Goal: Task Accomplishment & Management: Manage account settings

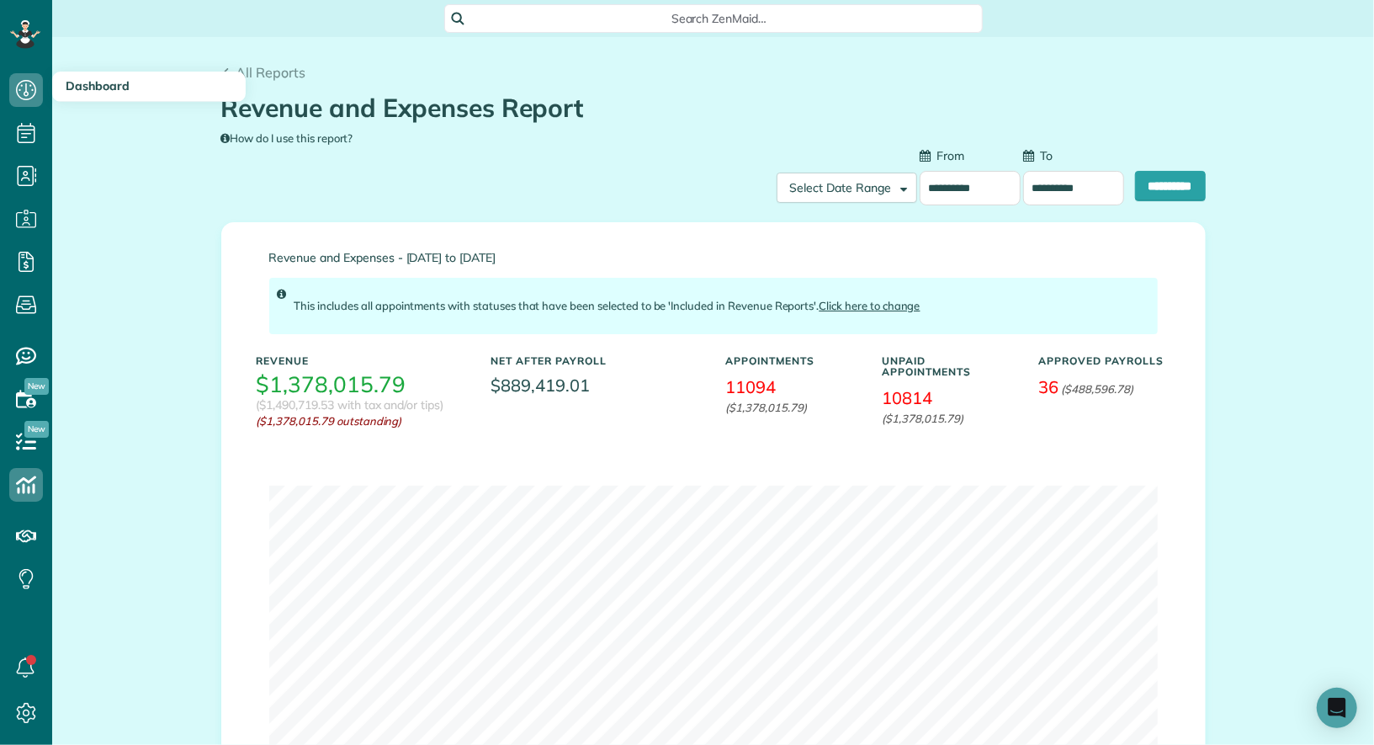
scroll to position [196, 0]
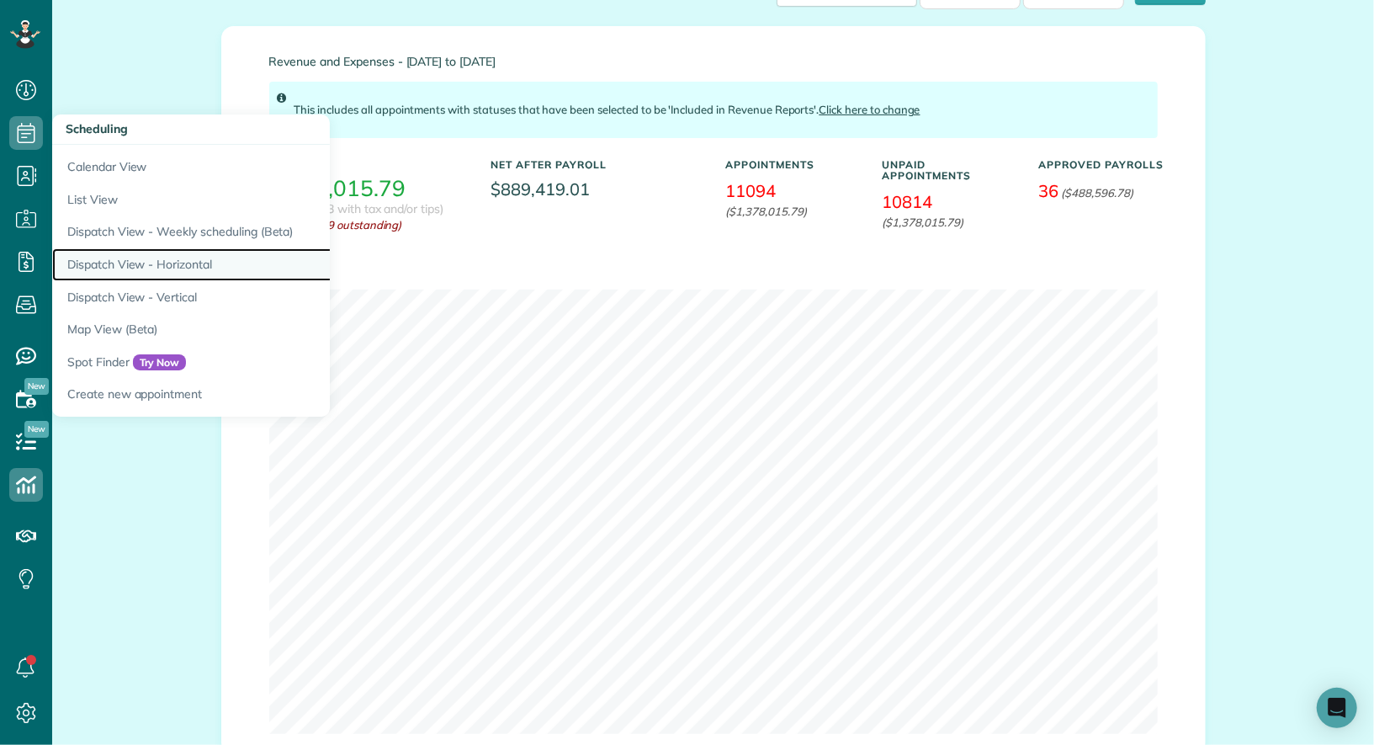
click at [199, 268] on link "Dispatch View - Horizontal" at bounding box center [262, 264] width 421 height 33
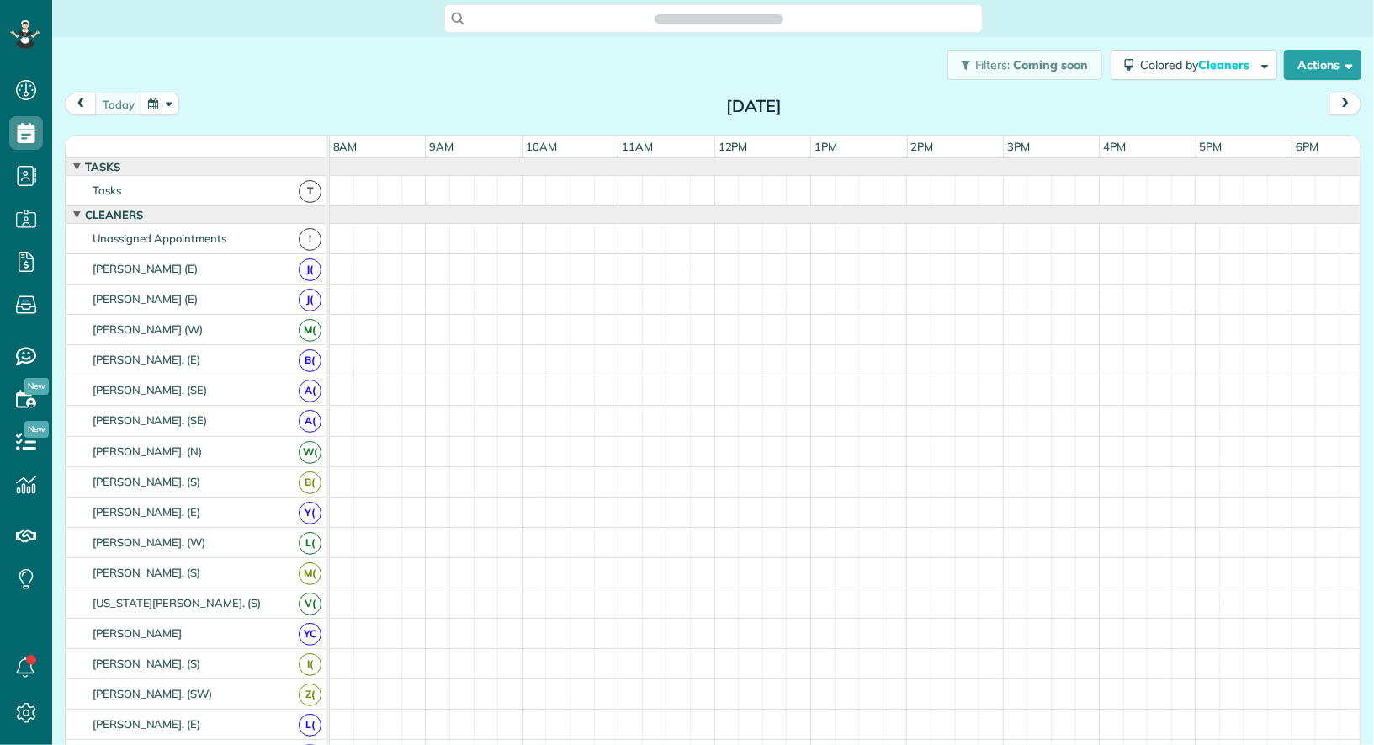
scroll to position [7, 7]
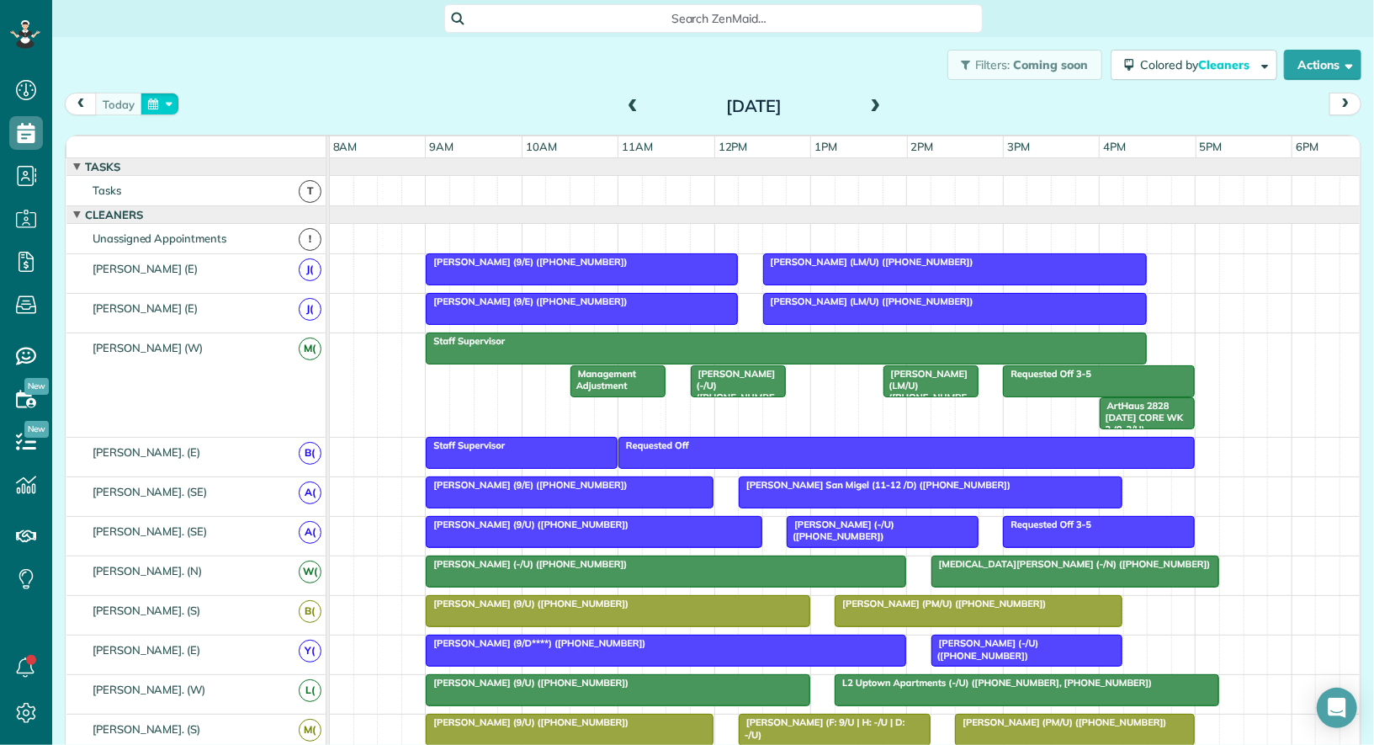
click at [151, 110] on button "button" at bounding box center [160, 104] width 39 height 23
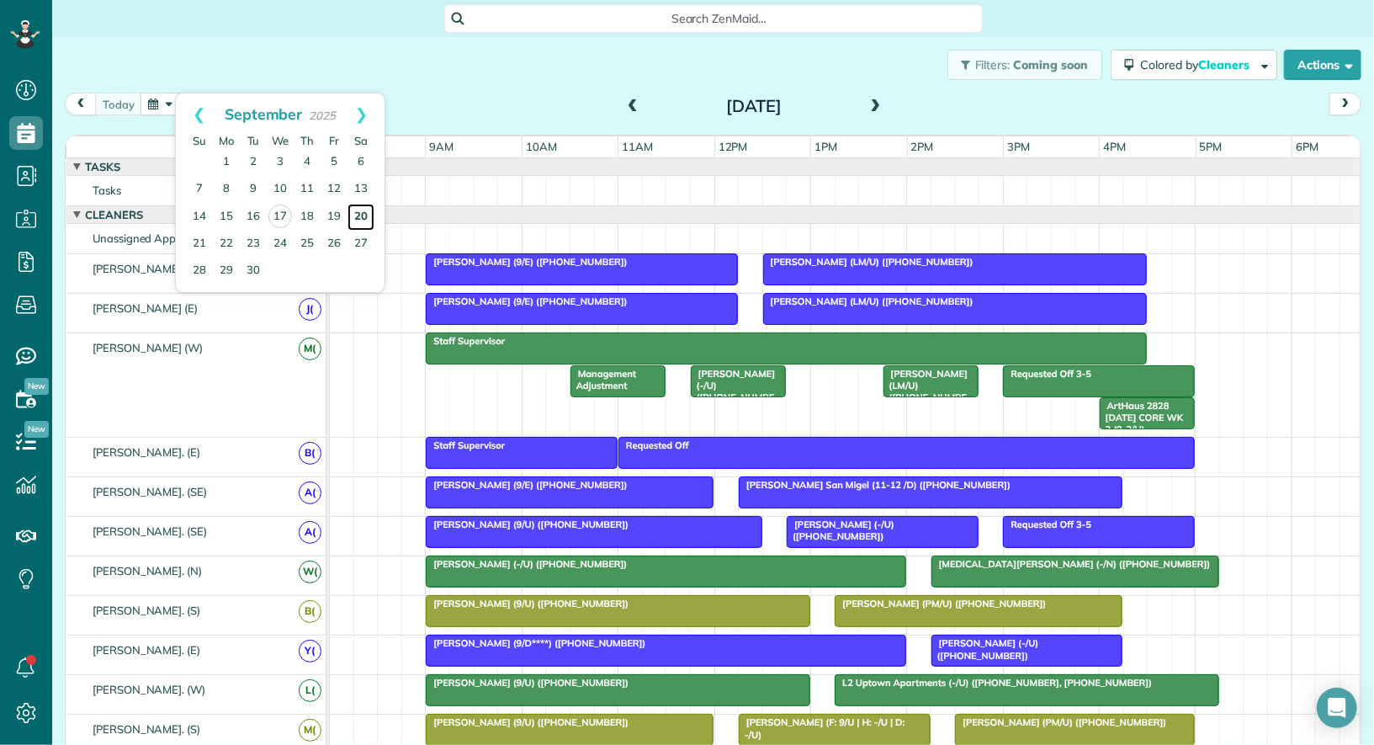
click at [366, 210] on link "20" at bounding box center [361, 217] width 27 height 27
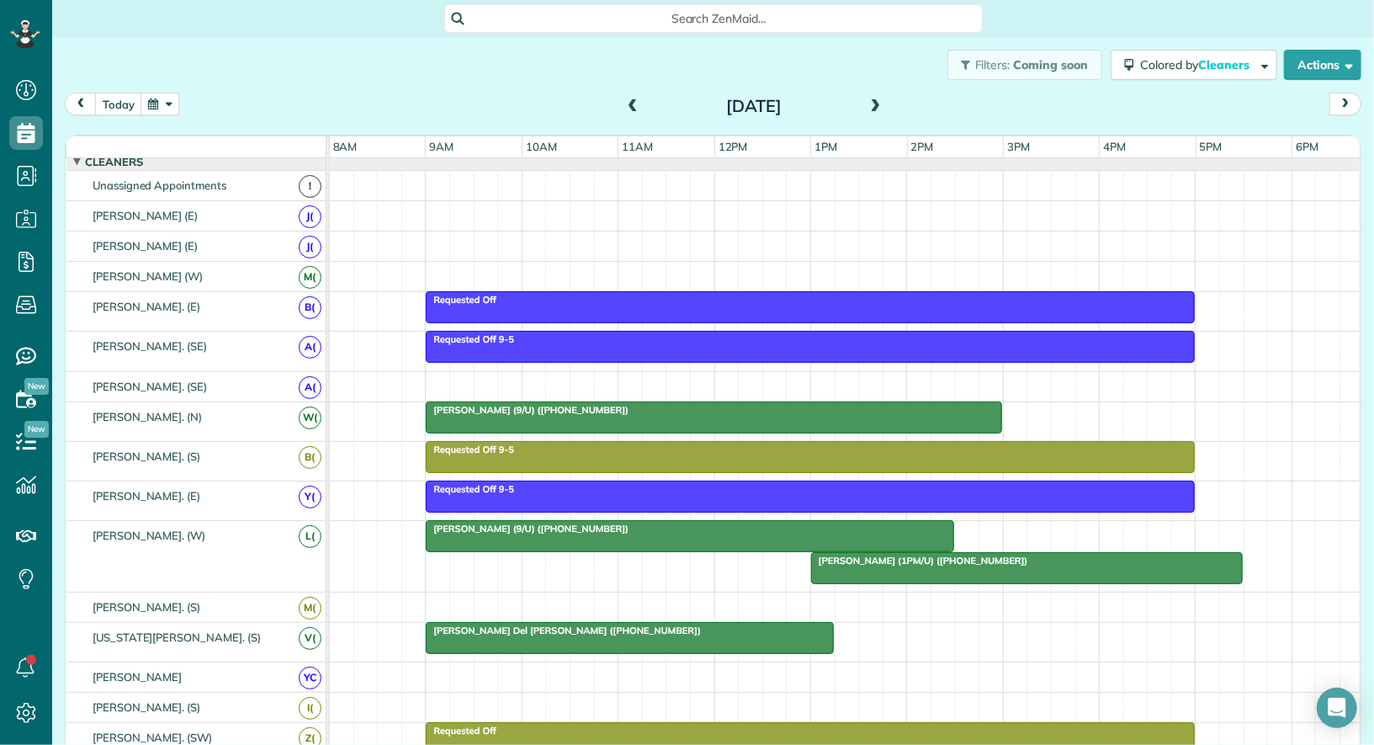
scroll to position [0, 0]
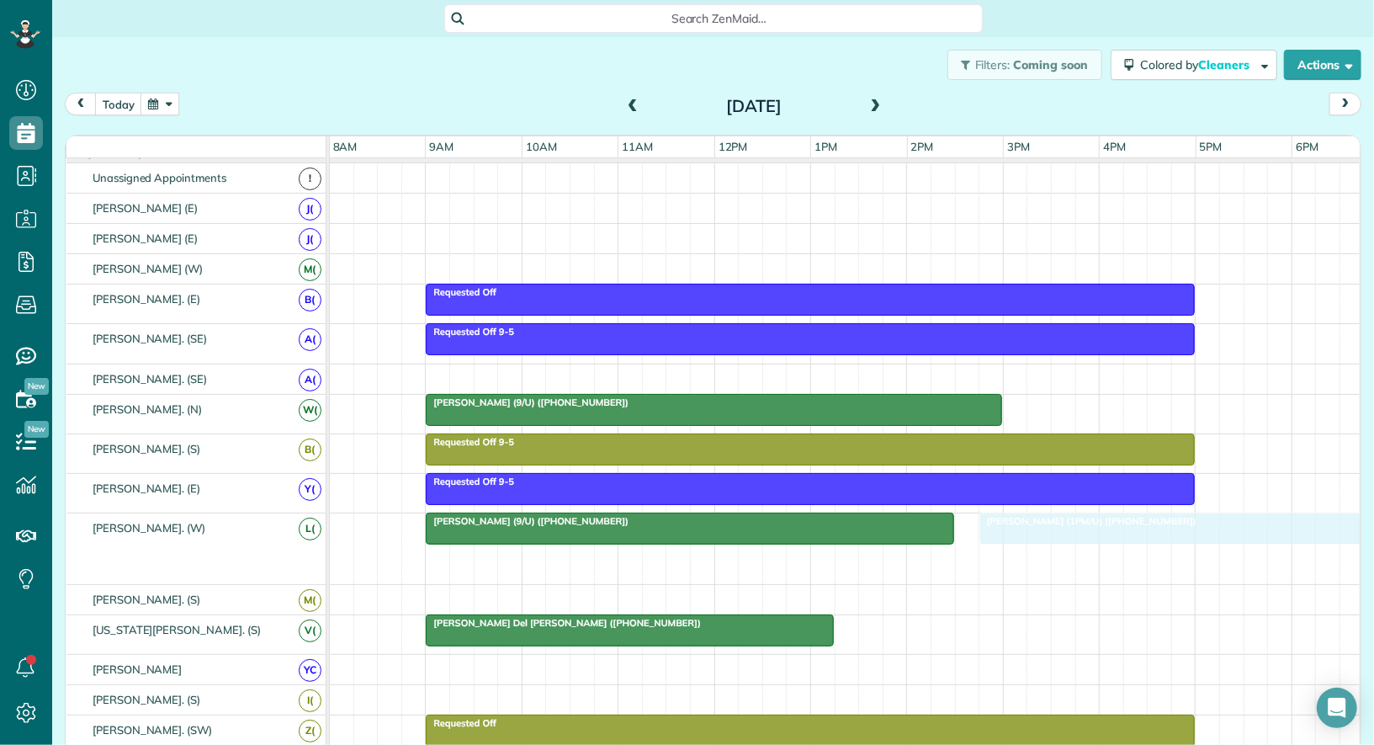
drag, startPoint x: 895, startPoint y: 560, endPoint x: 1059, endPoint y: 554, distance: 164.2
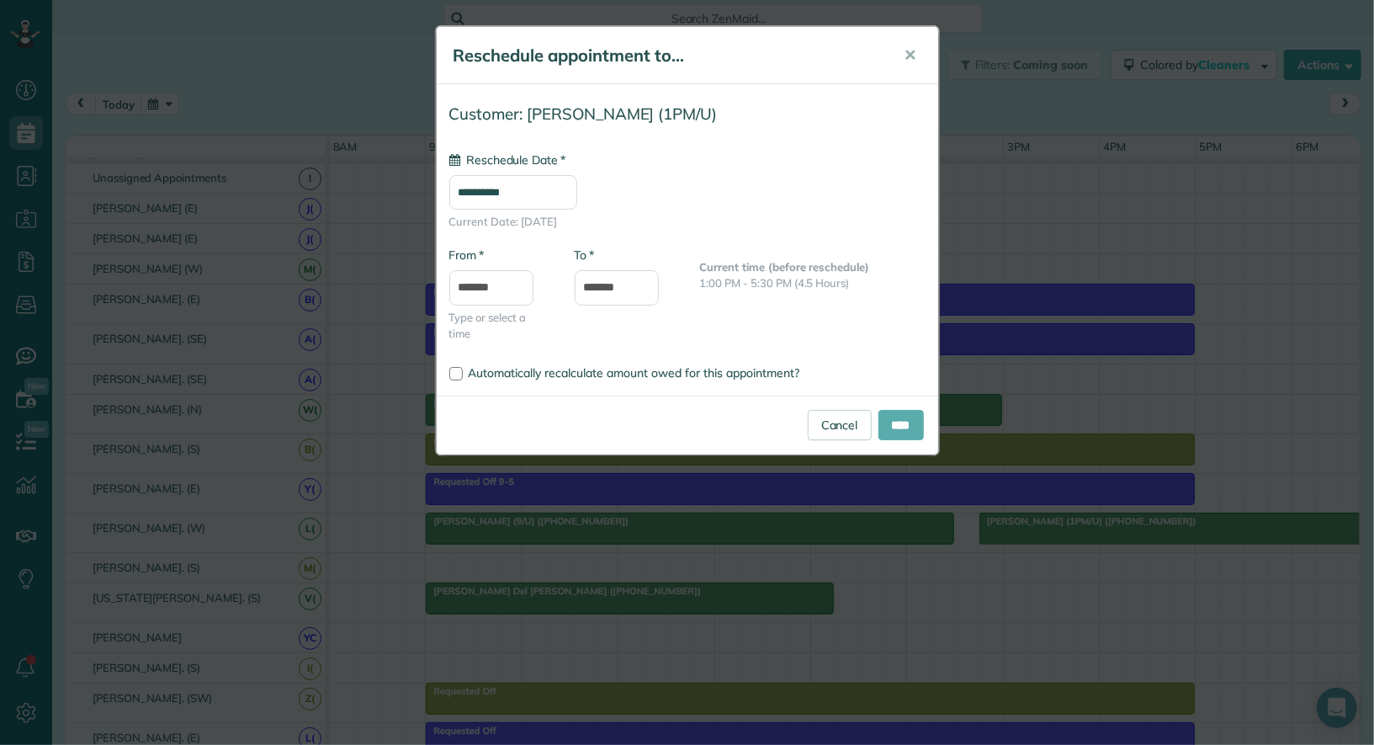
type input "**********"
click at [905, 419] on input "****" at bounding box center [901, 425] width 45 height 30
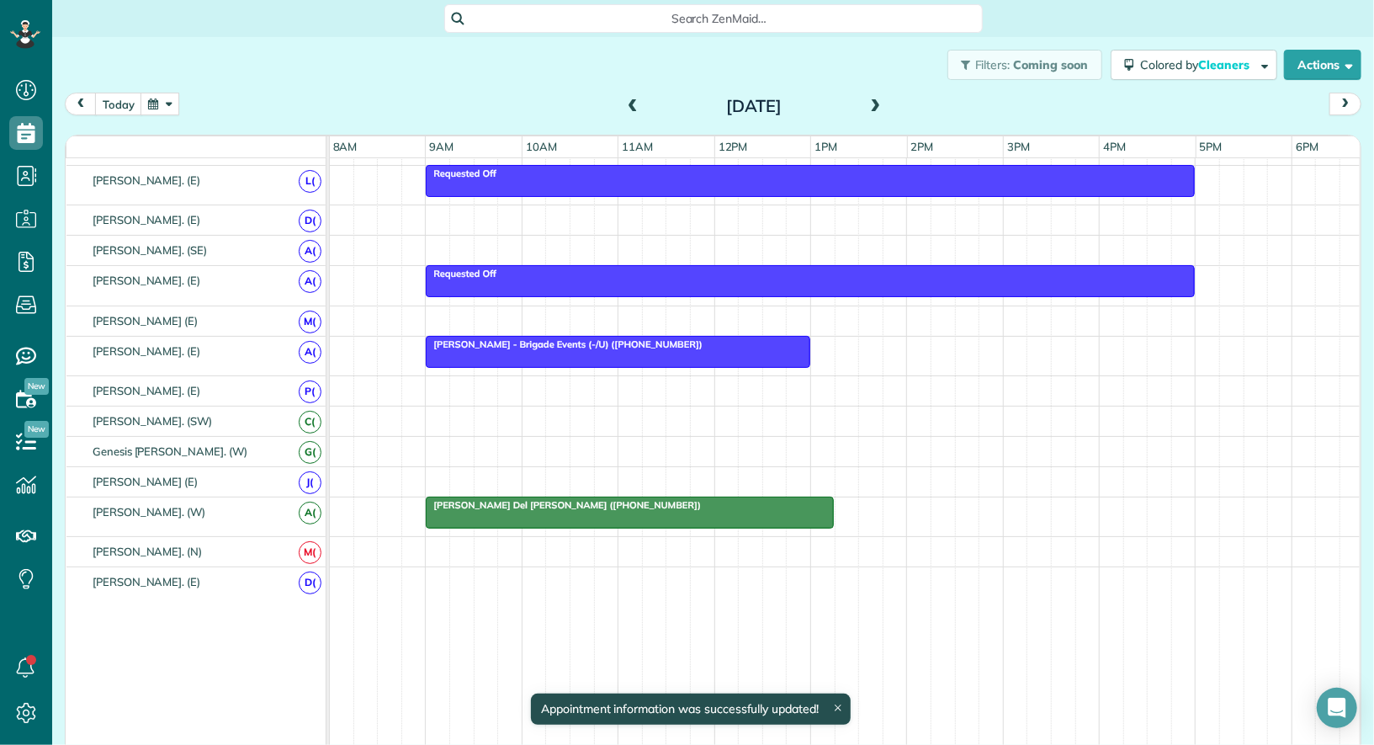
scroll to position [629, 0]
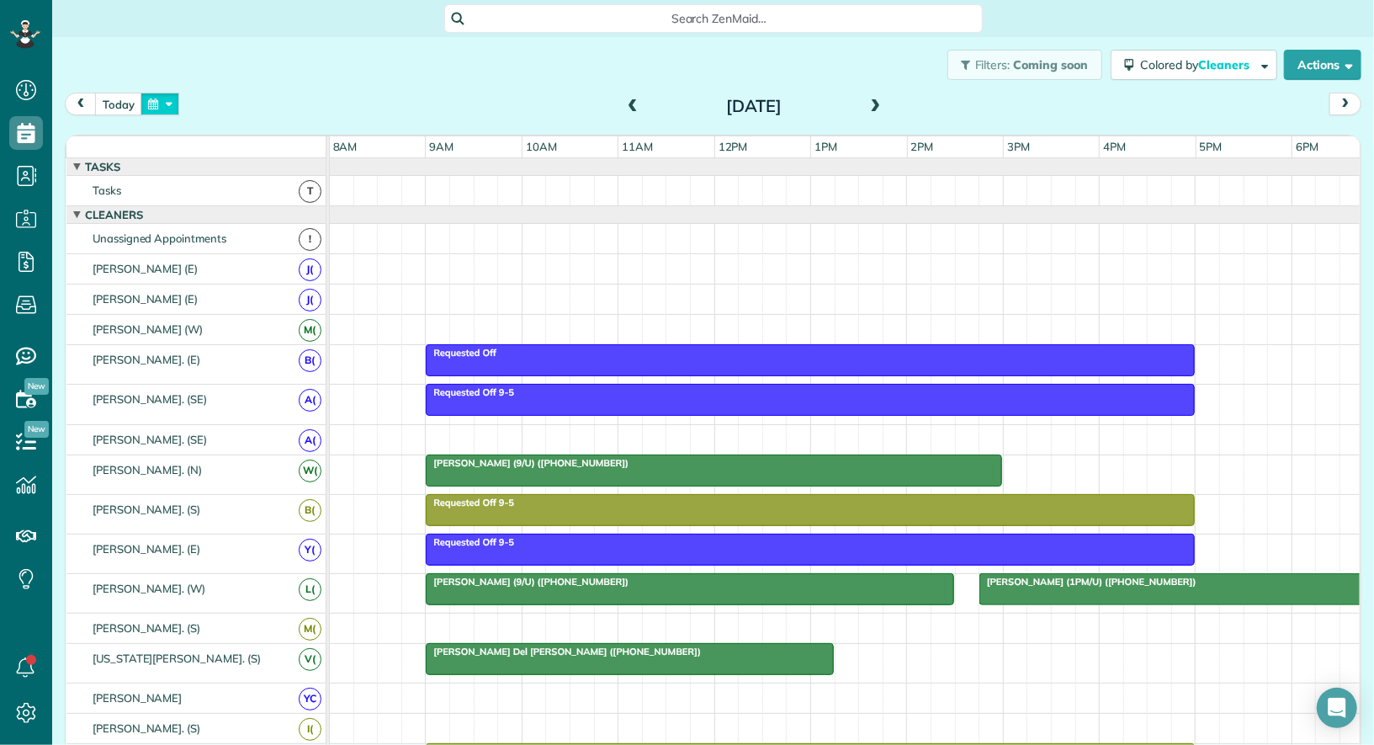
click at [151, 107] on button "button" at bounding box center [160, 104] width 39 height 23
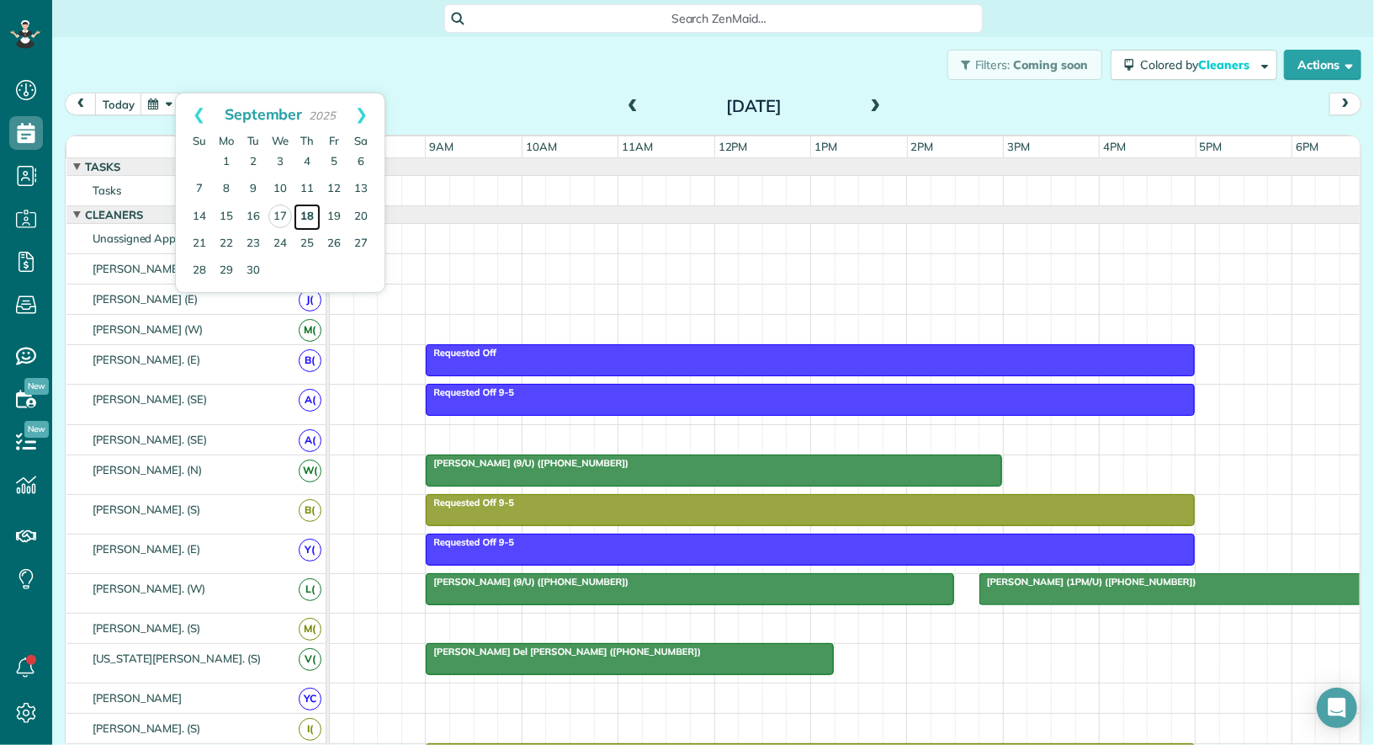
click at [310, 220] on link "18" at bounding box center [307, 217] width 27 height 27
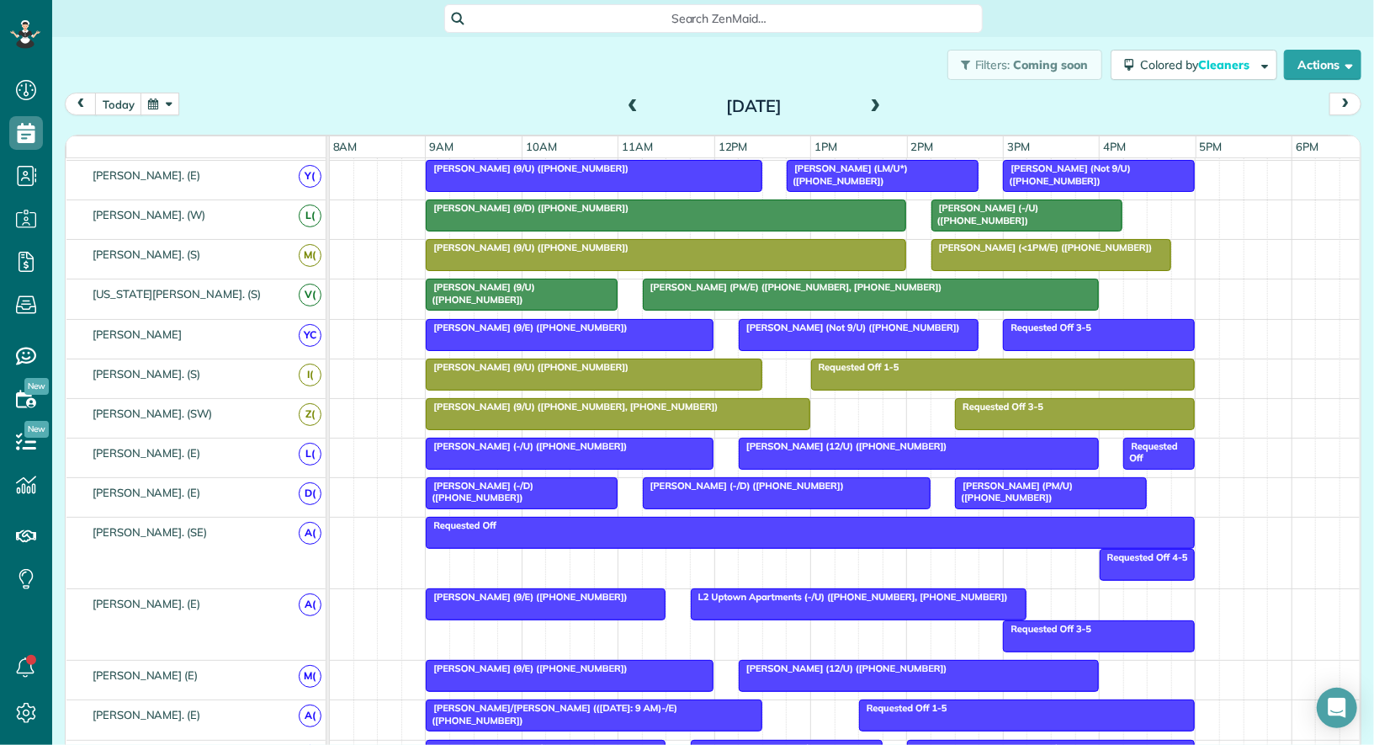
scroll to position [476, 0]
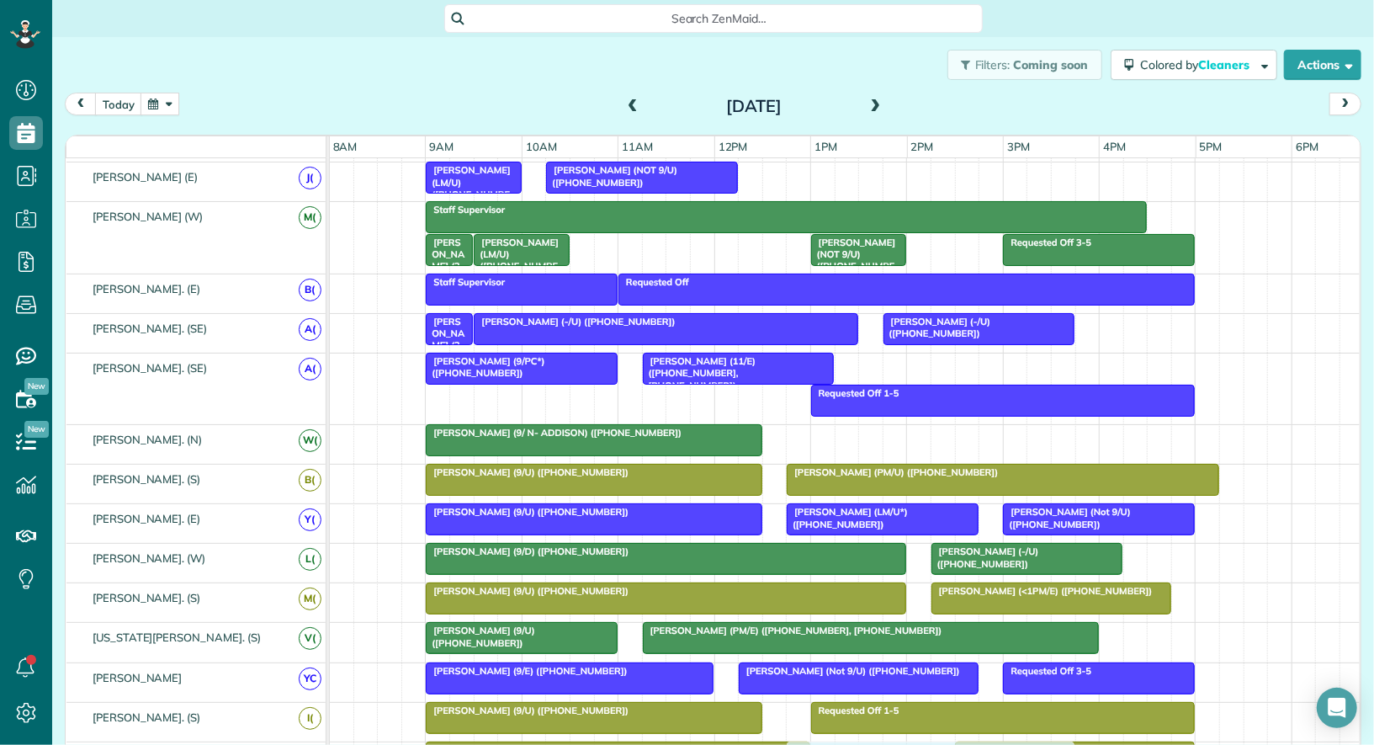
drag, startPoint x: 839, startPoint y: 166, endPoint x: 868, endPoint y: 744, distance: 578.8
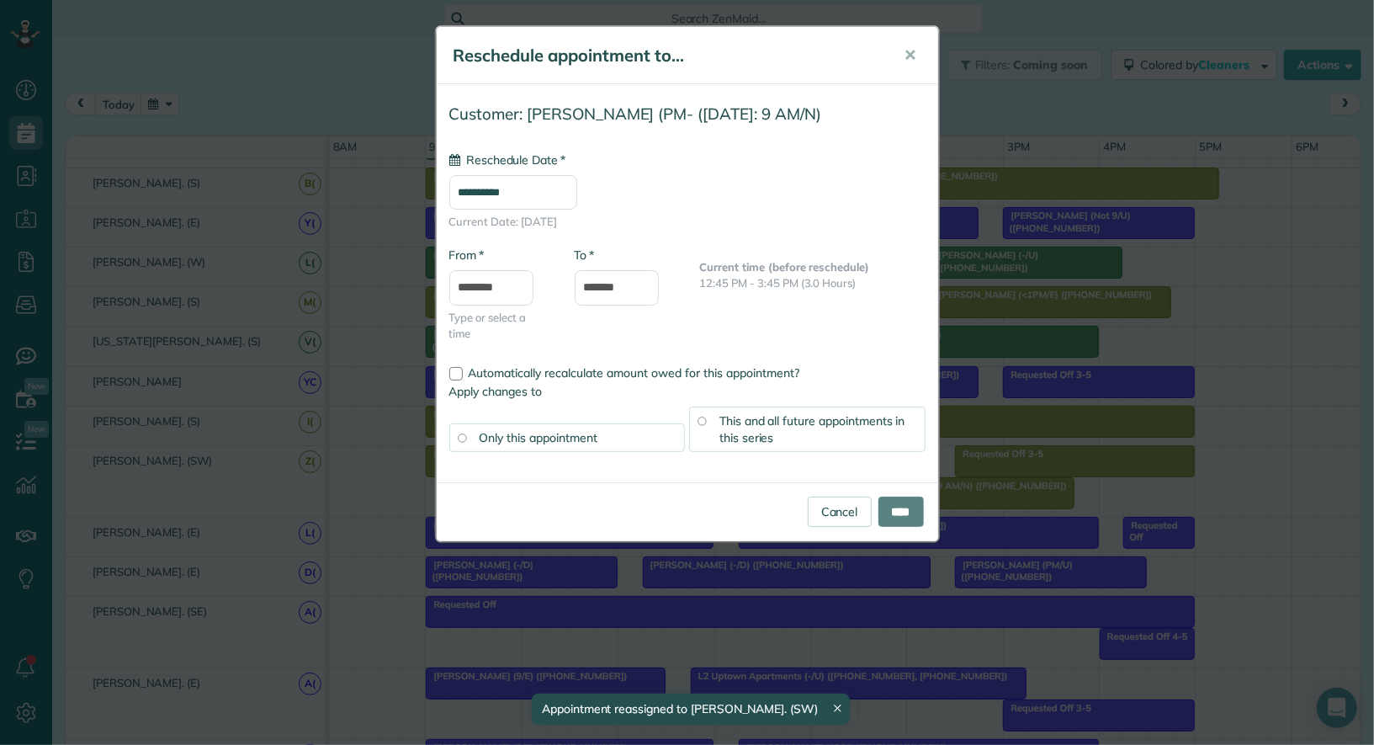
drag, startPoint x: 846, startPoint y: 475, endPoint x: 794, endPoint y: 509, distance: 61.4
type input "**********"
click at [826, 503] on link "Cancel" at bounding box center [840, 511] width 64 height 30
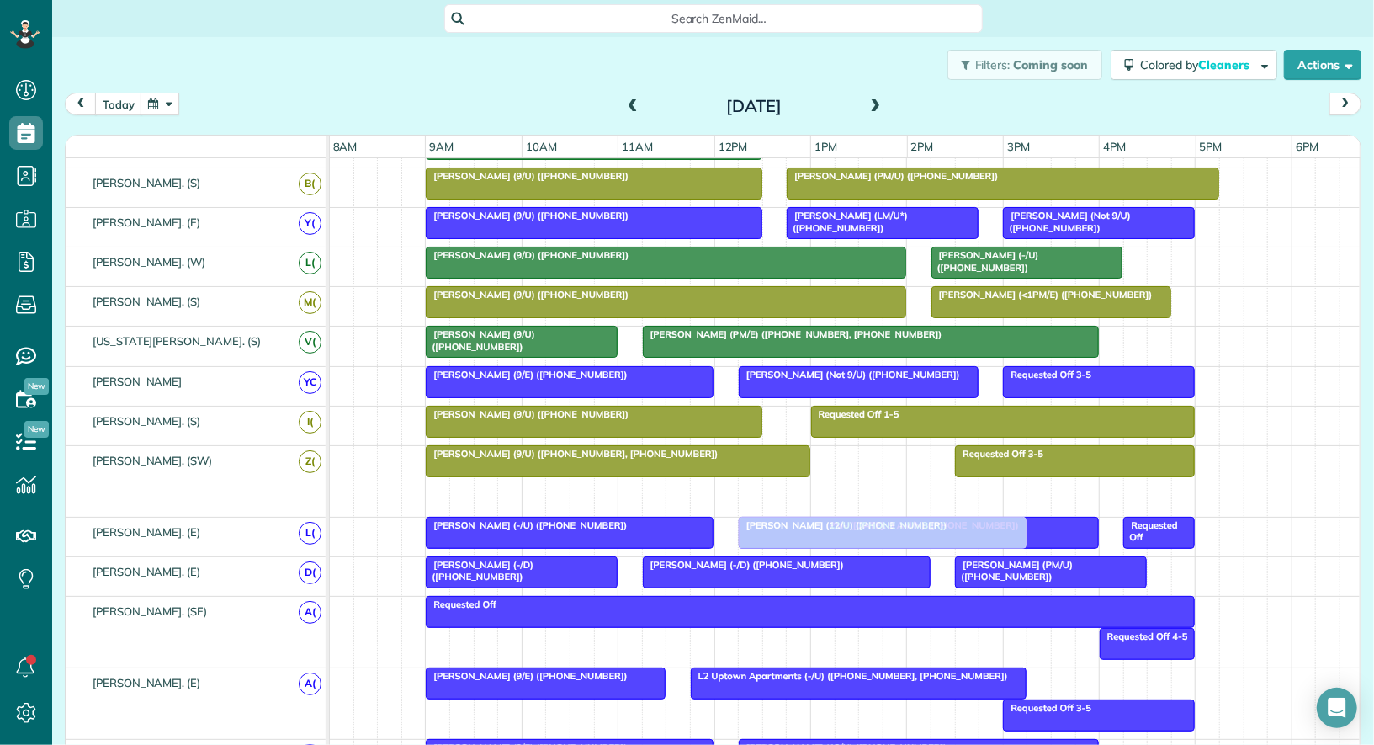
drag, startPoint x: 844, startPoint y: 473, endPoint x: 799, endPoint y: 515, distance: 61.9
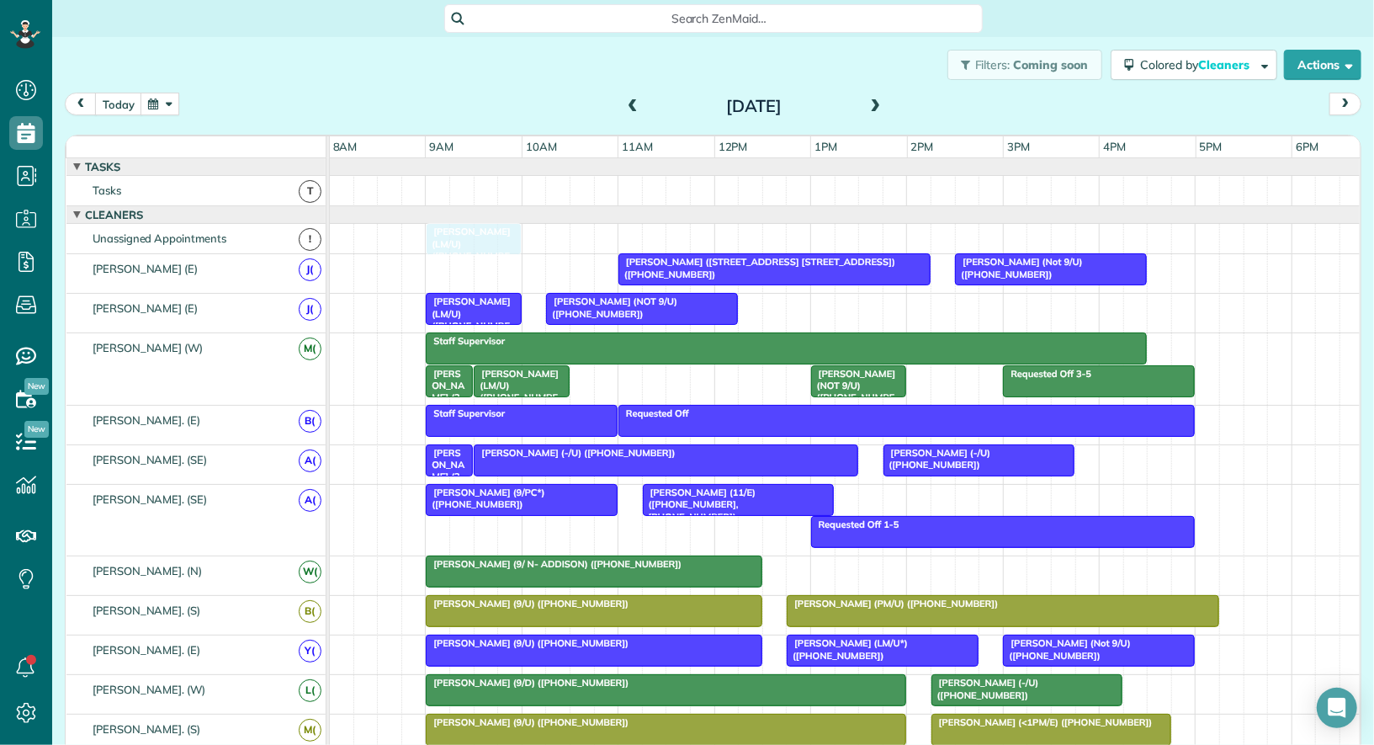
drag, startPoint x: 484, startPoint y: 267, endPoint x: 484, endPoint y: 231, distance: 36.2
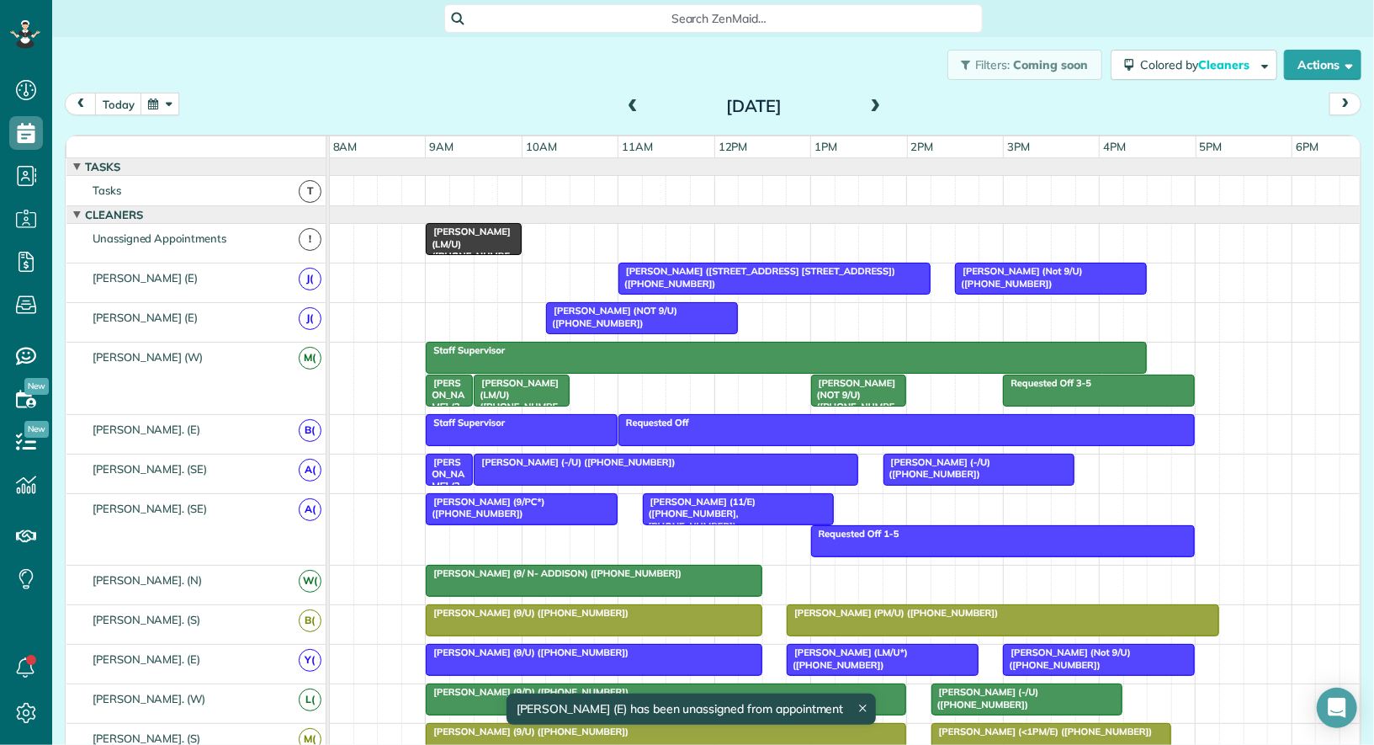
click at [484, 231] on span "Hana Axthelm (LM/U) (+18178812488)" at bounding box center [468, 250] width 86 height 48
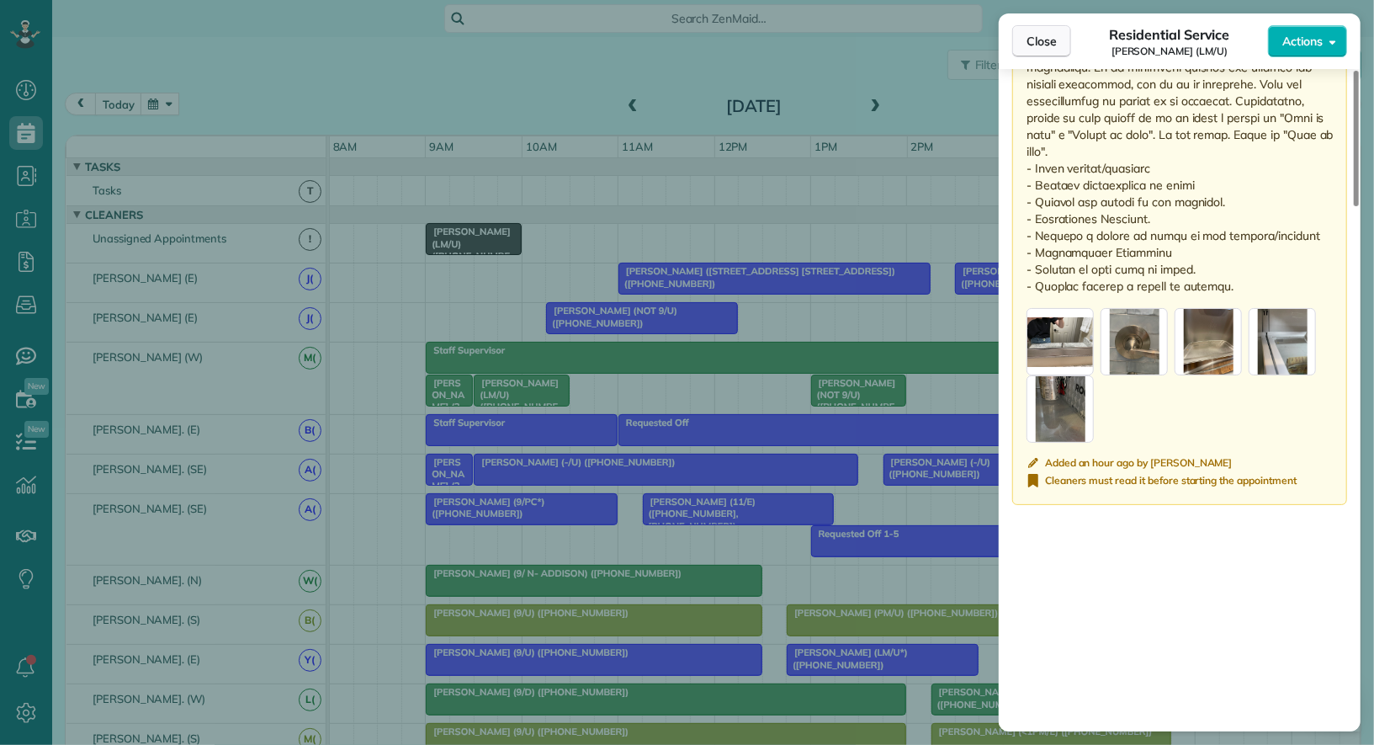
click at [1033, 43] on span "Close" at bounding box center [1042, 41] width 30 height 17
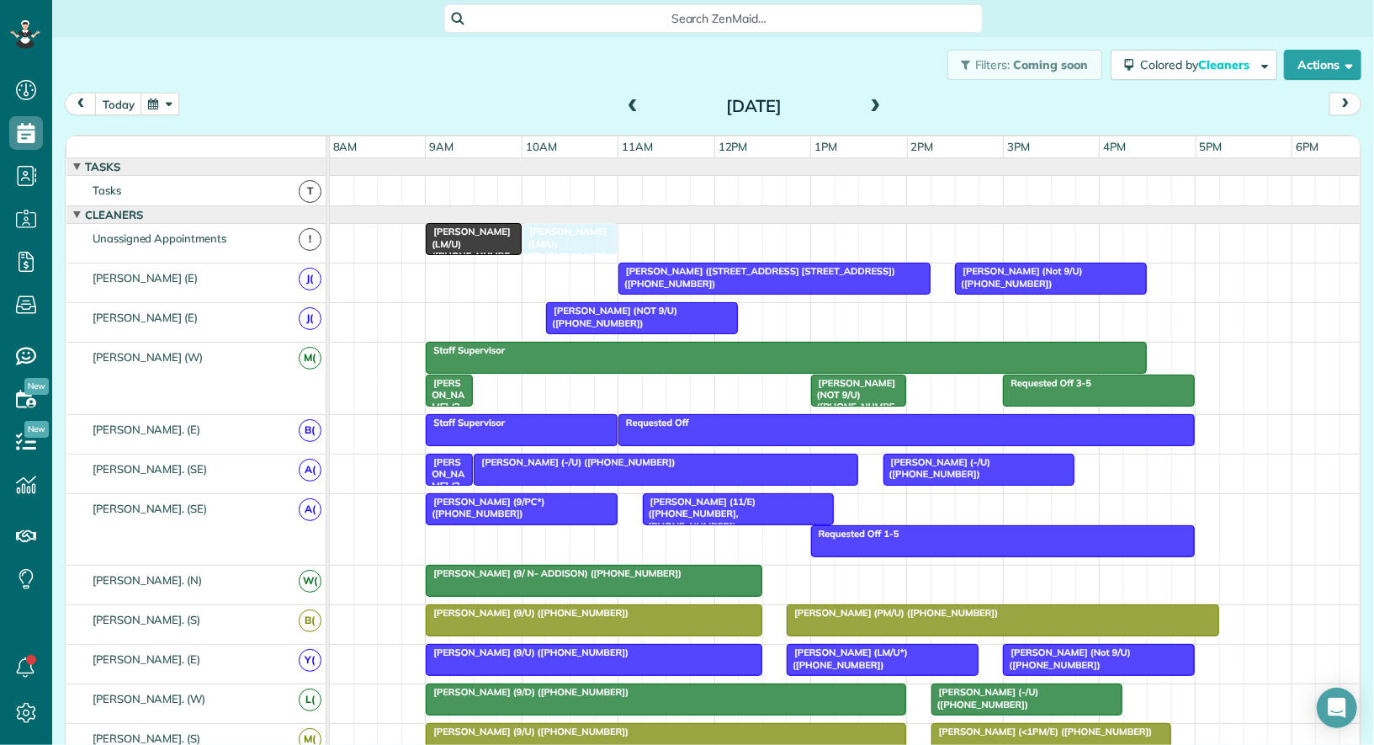
drag, startPoint x: 531, startPoint y: 382, endPoint x: 583, endPoint y: 247, distance: 144.4
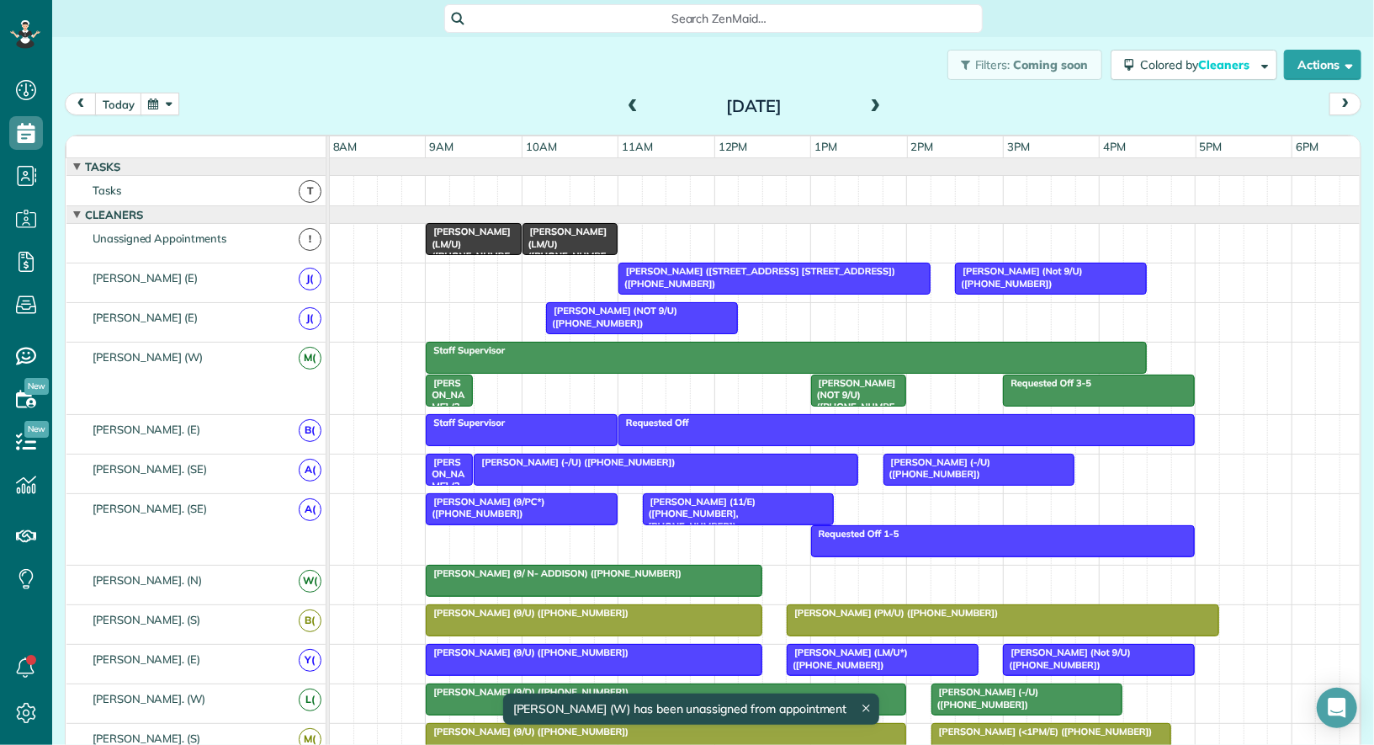
click at [448, 470] on div "Margaret Thomas (2-3/U) (+17072255118)" at bounding box center [449, 498] width 37 height 85
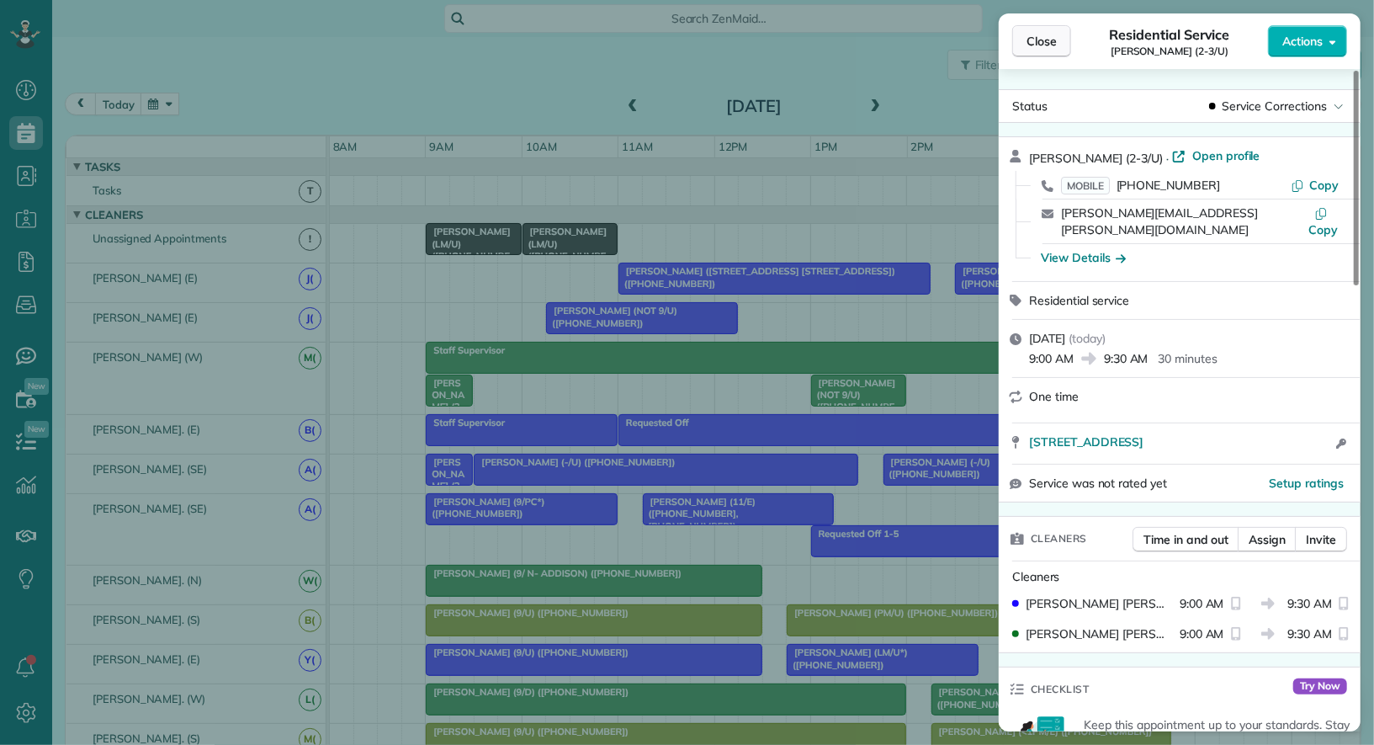
click at [1039, 45] on span "Close" at bounding box center [1042, 41] width 30 height 17
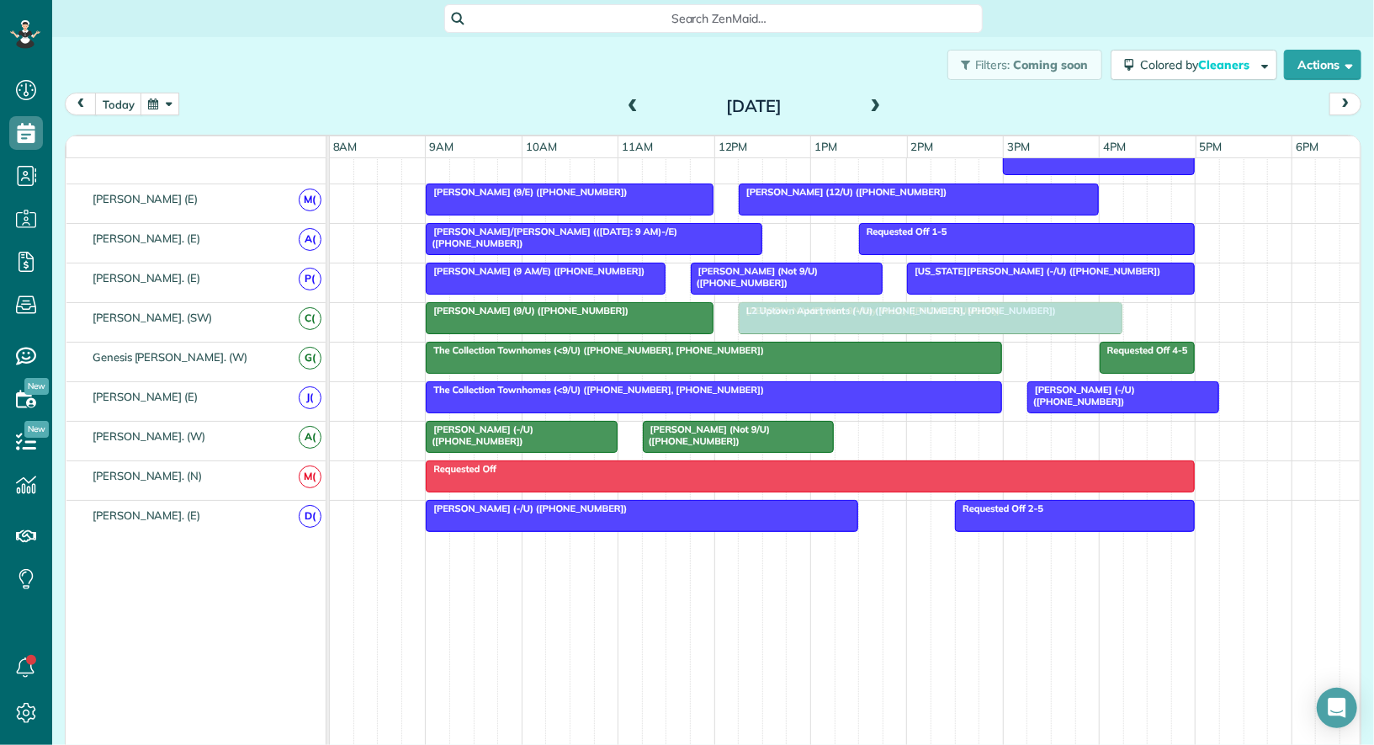
drag, startPoint x: 870, startPoint y: 432, endPoint x: 753, endPoint y: 322, distance: 160.2
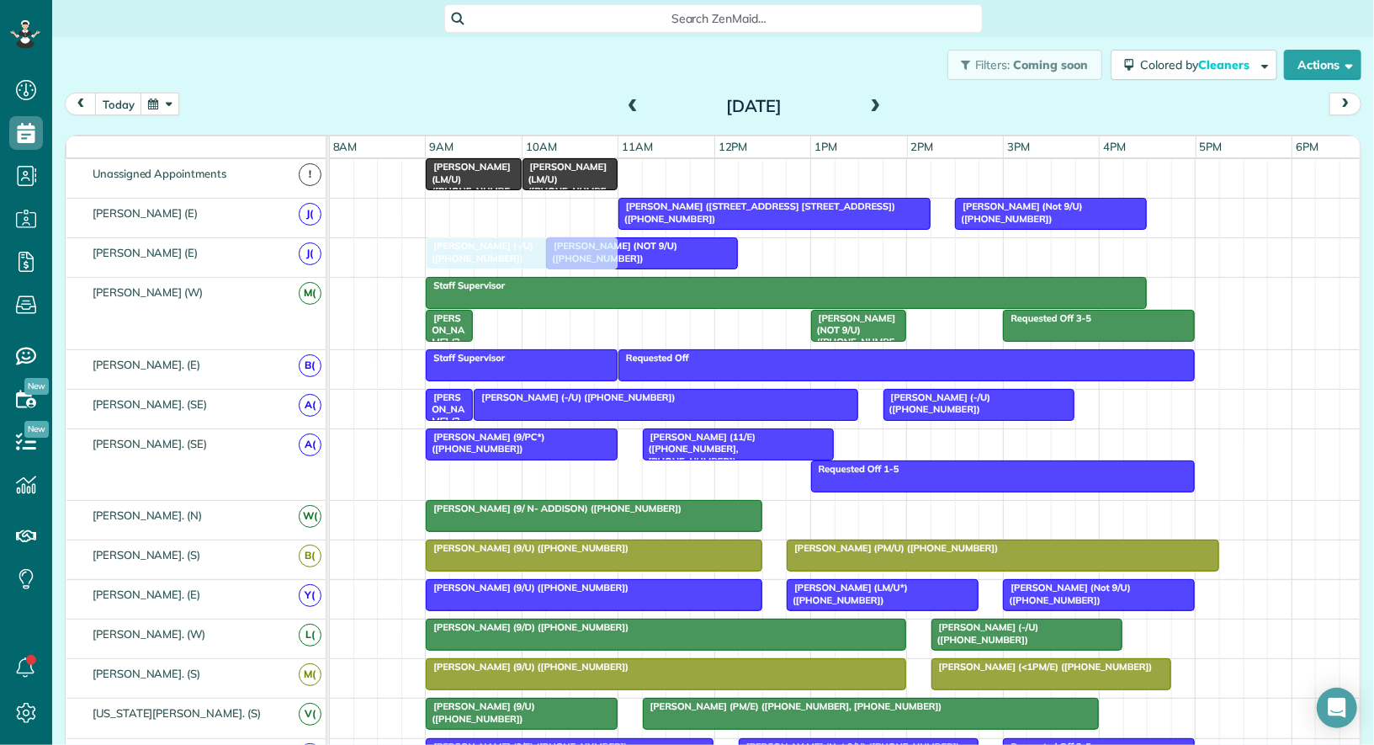
drag, startPoint x: 1113, startPoint y: 389, endPoint x: 518, endPoint y: 251, distance: 611.5
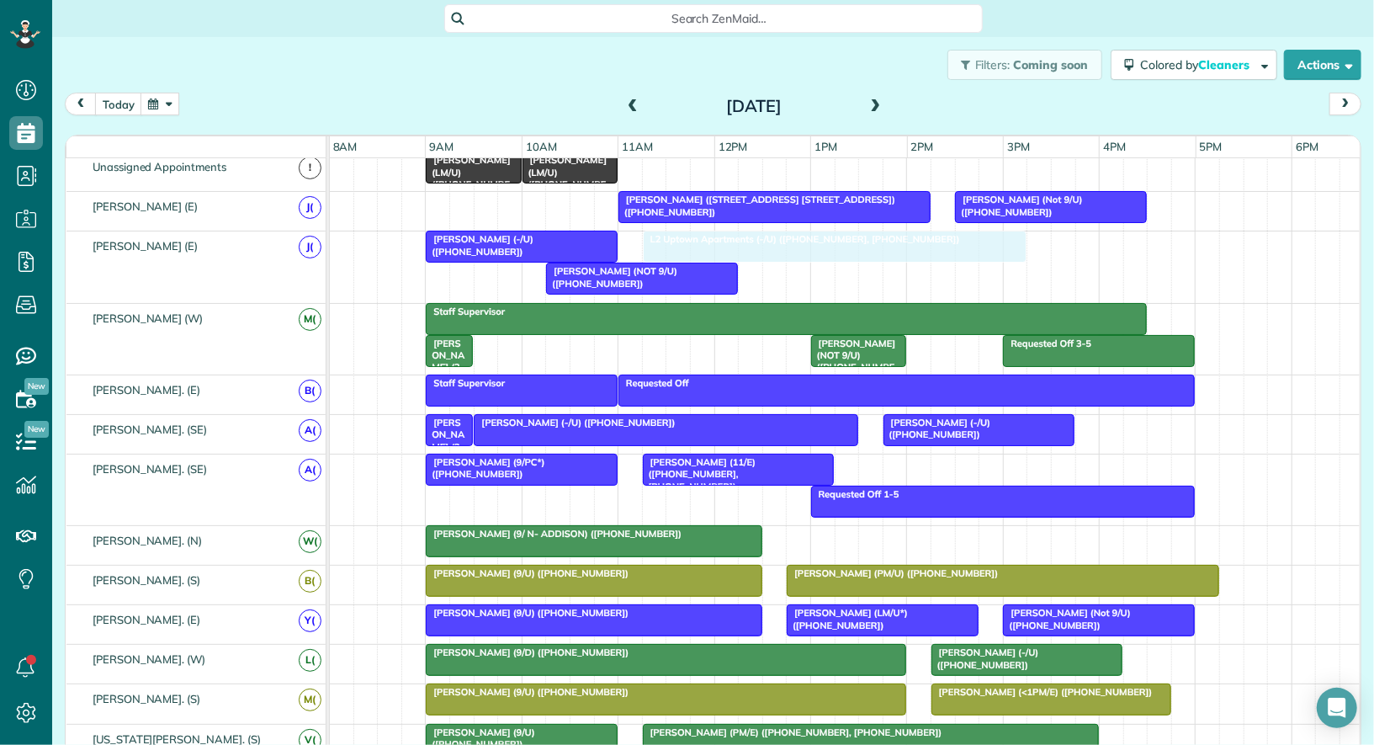
drag, startPoint x: 777, startPoint y: 429, endPoint x: 681, endPoint y: 253, distance: 200.3
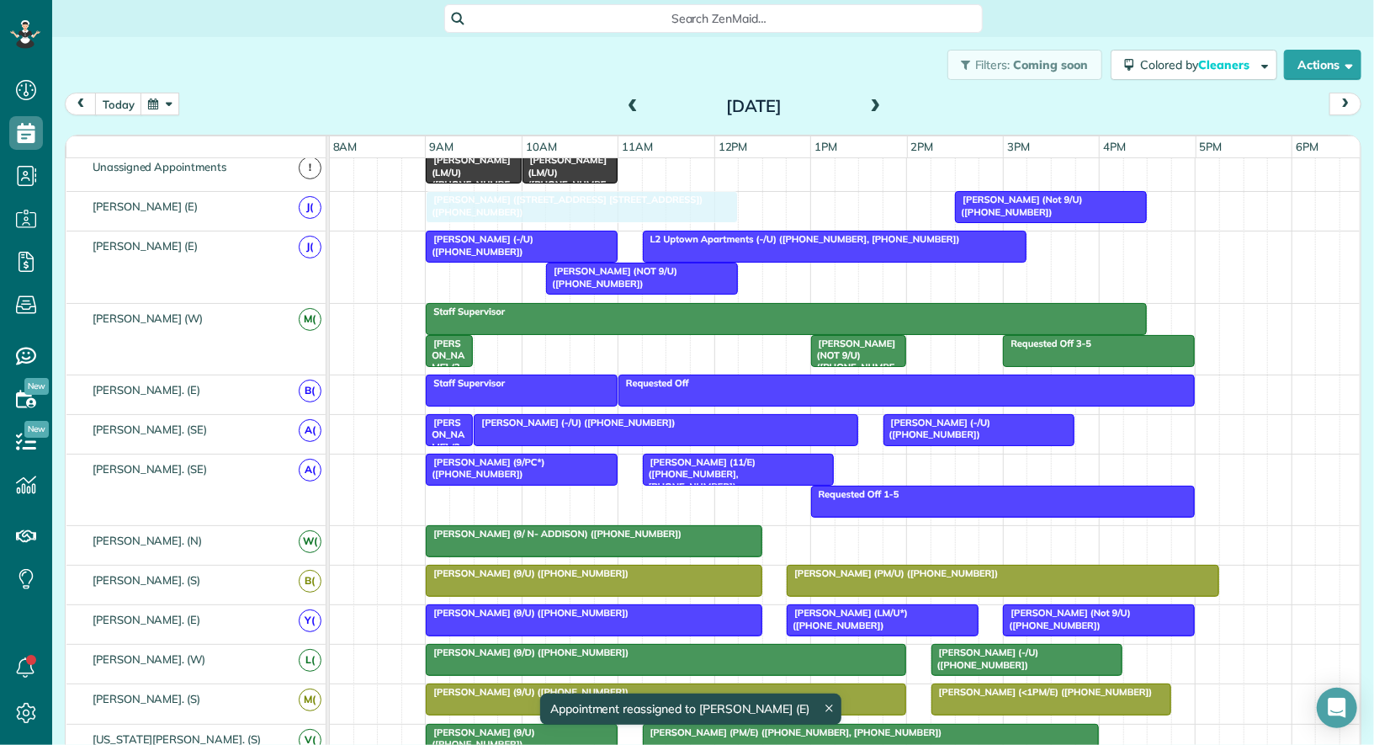
drag, startPoint x: 681, startPoint y: 215, endPoint x: 480, endPoint y: 214, distance: 201.1
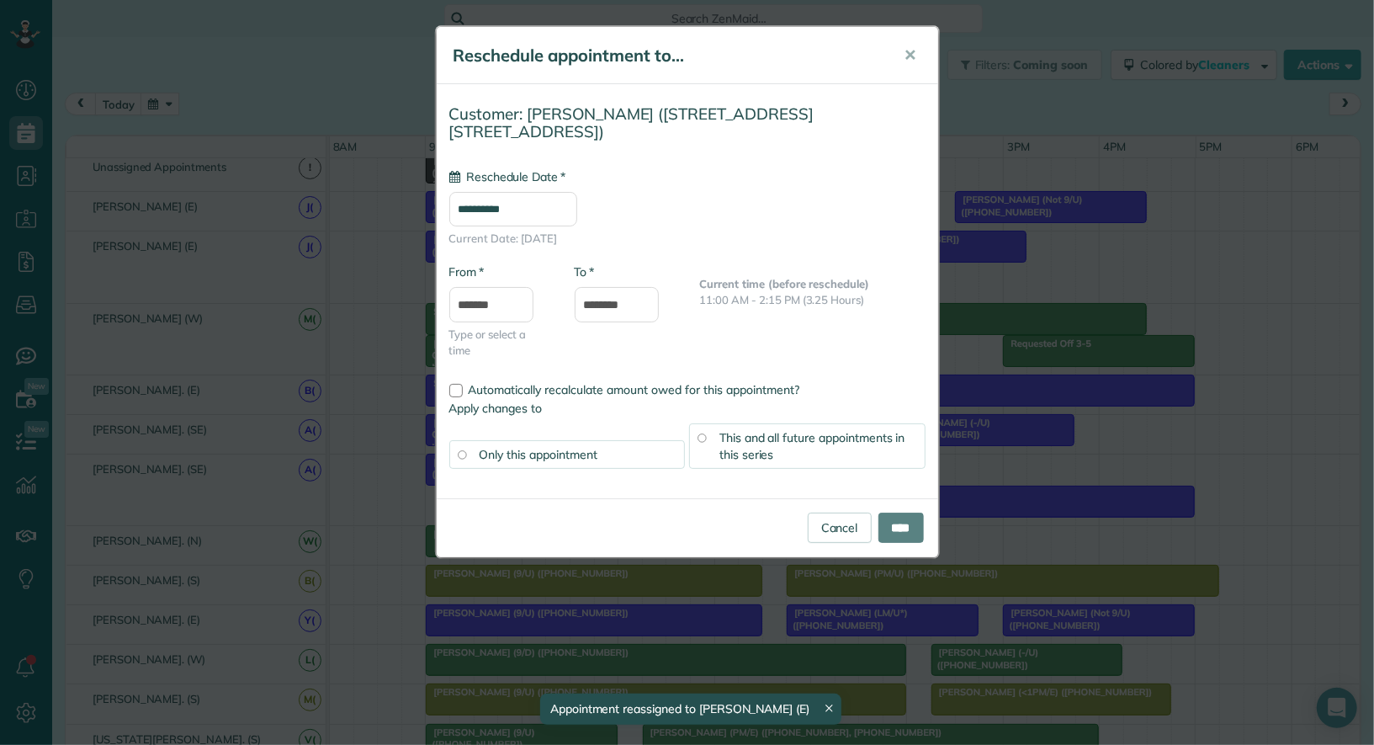
type input "**********"
click at [907, 512] on input "****" at bounding box center [901, 527] width 45 height 30
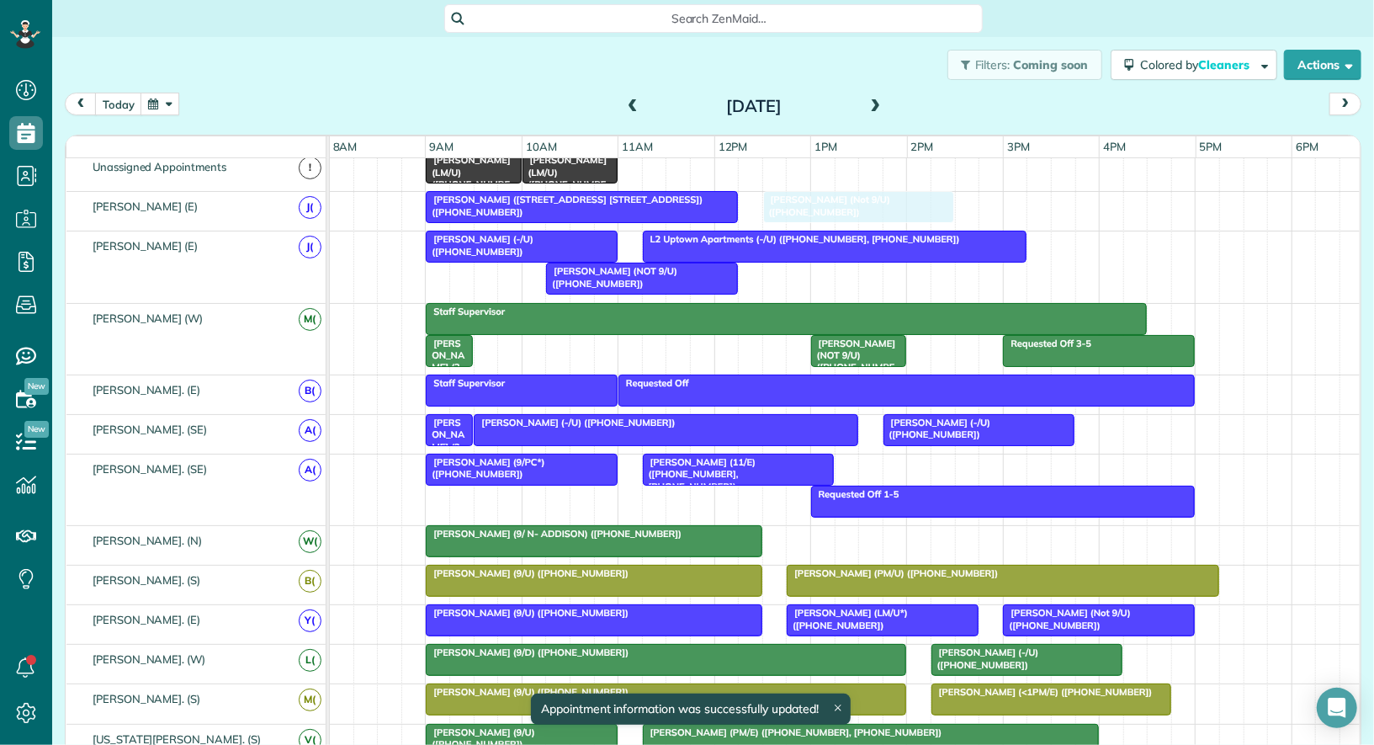
drag, startPoint x: 1028, startPoint y: 201, endPoint x: 824, endPoint y: 204, distance: 204.5
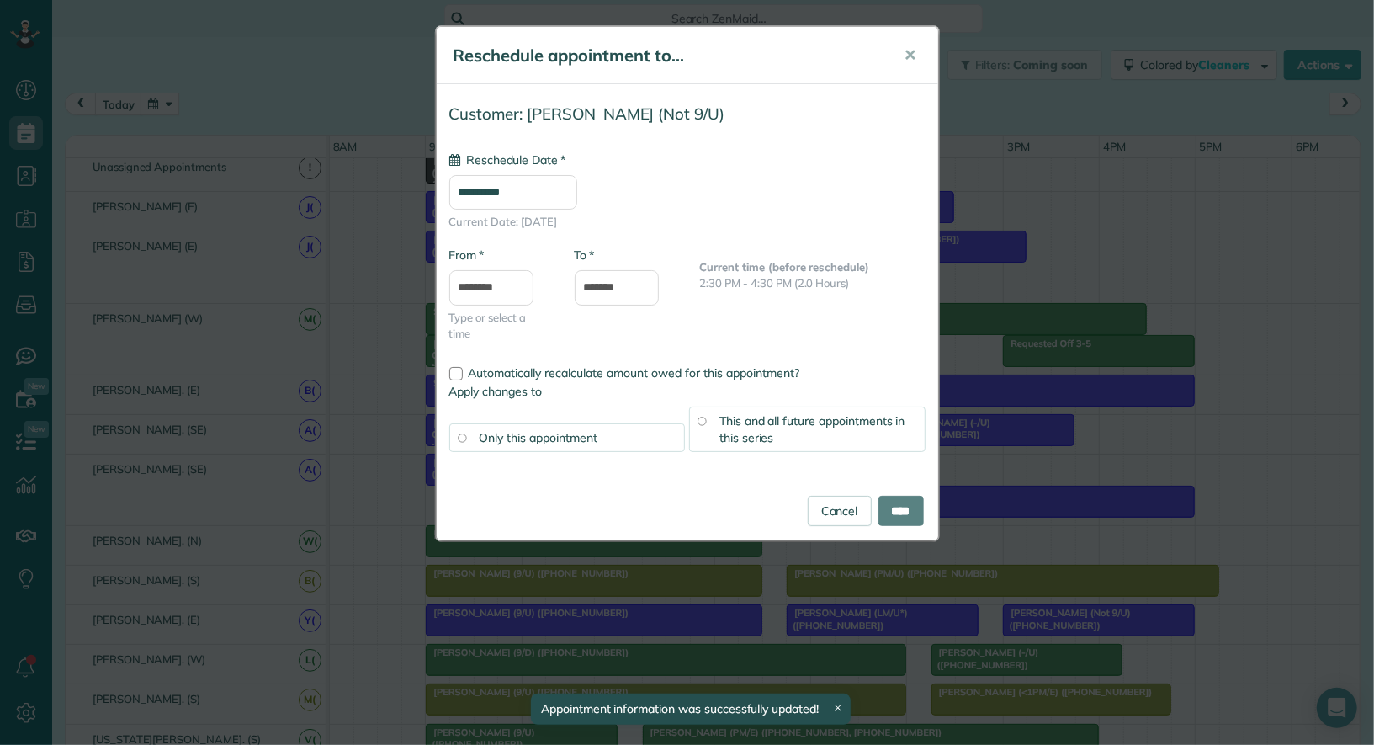
type input "**********"
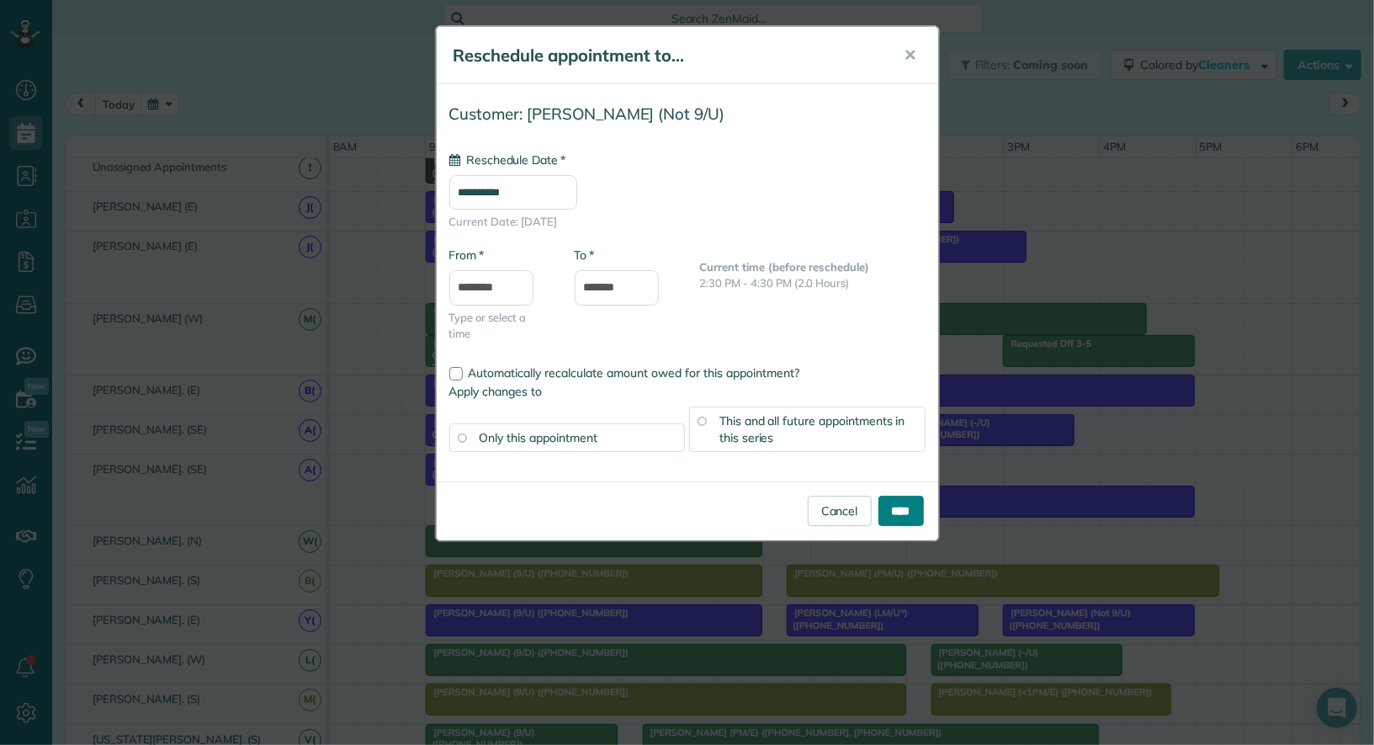
click at [906, 506] on input "****" at bounding box center [901, 511] width 45 height 30
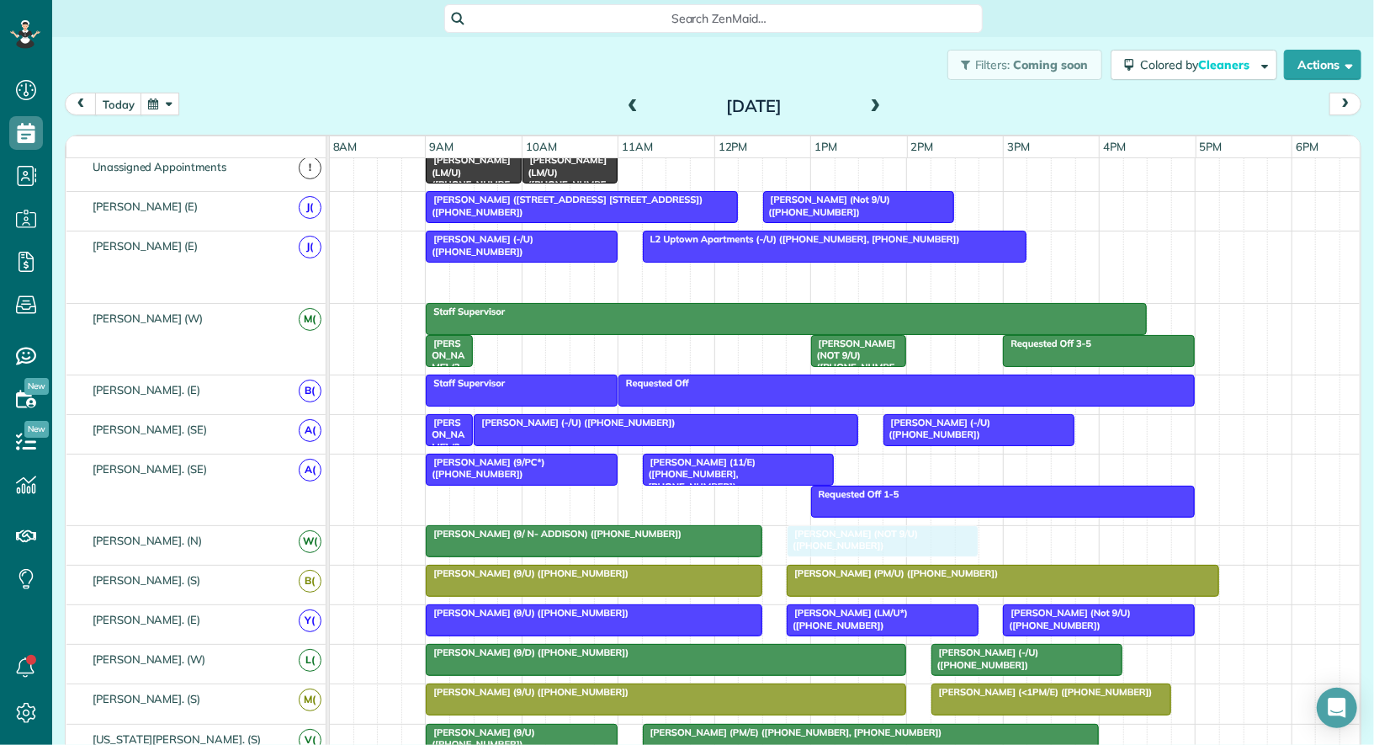
drag, startPoint x: 651, startPoint y: 282, endPoint x: 901, endPoint y: 563, distance: 376.1
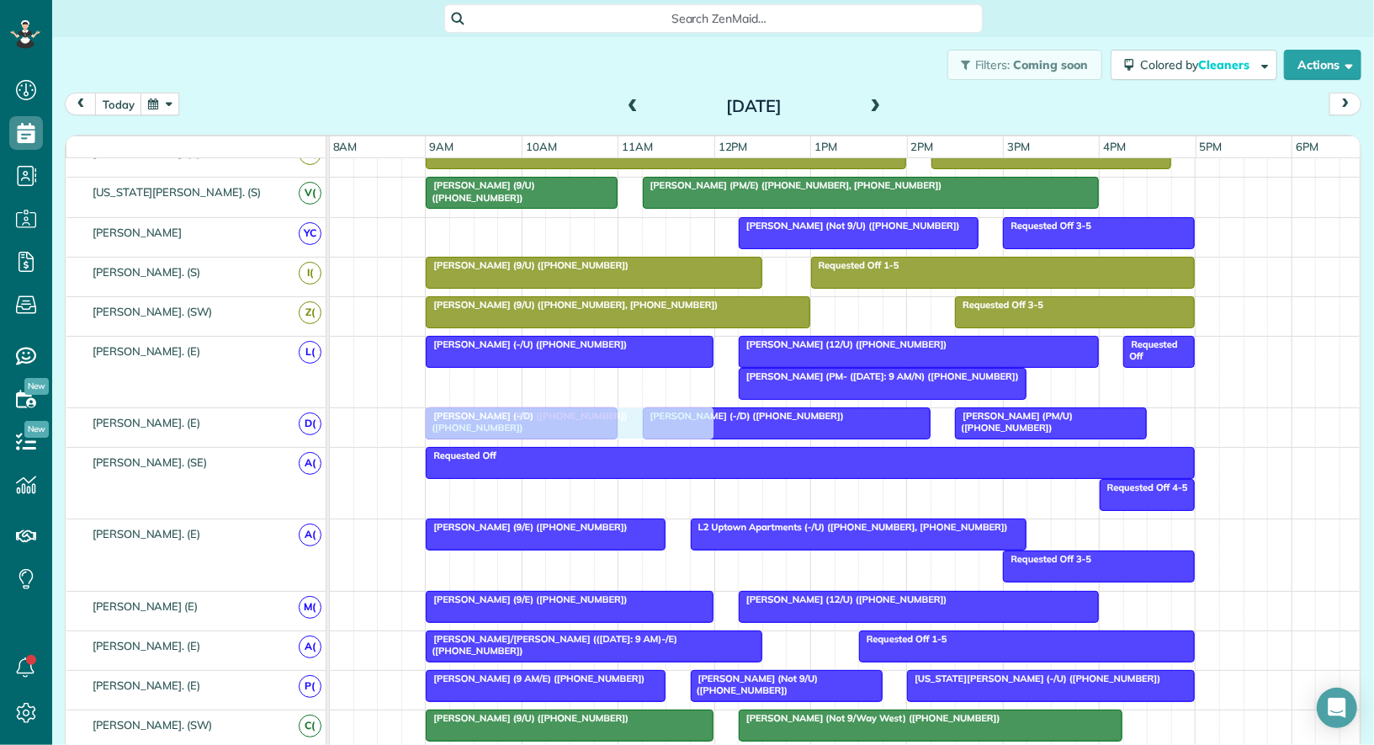
drag, startPoint x: 575, startPoint y: 231, endPoint x: 576, endPoint y: 439, distance: 207.9
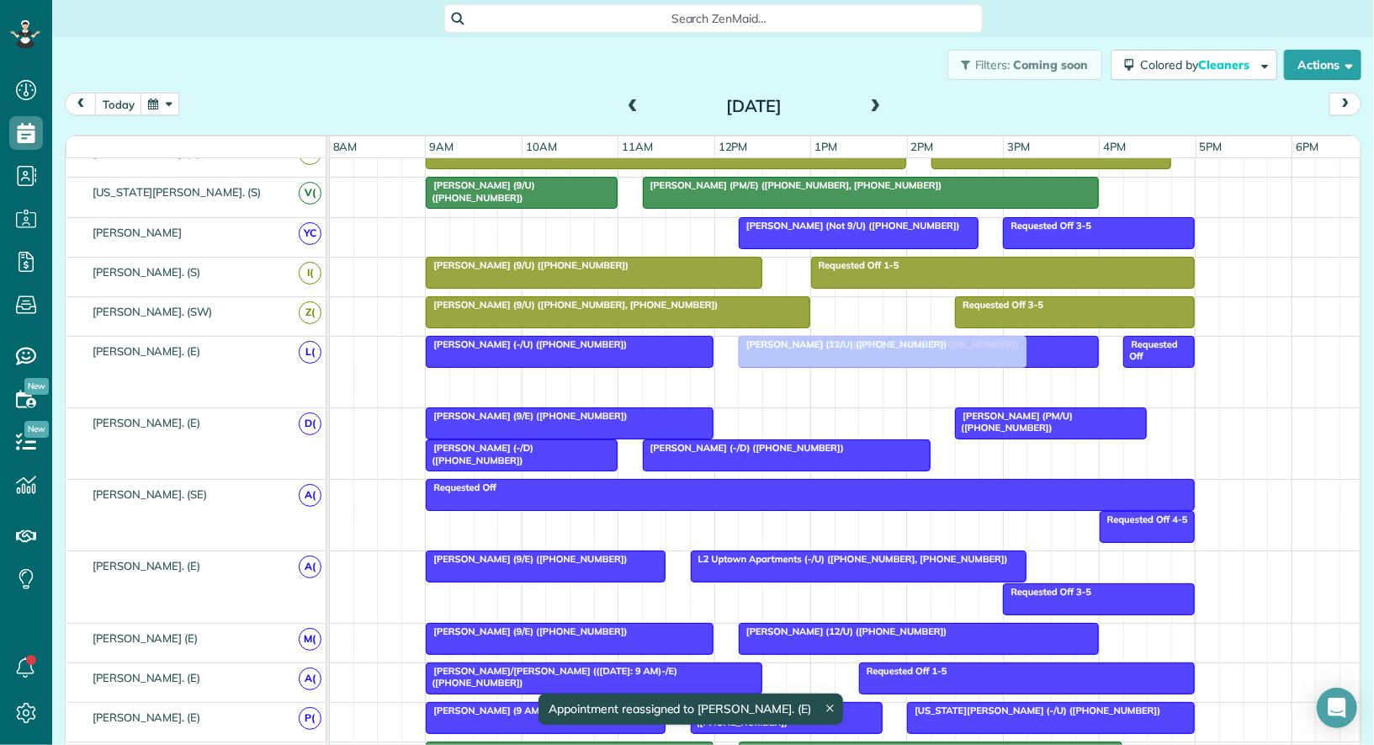
click at [829, 389] on div "Requested Off Sharon Talley (PM- (10/01/25: 9 AM/N) (+13619477484) Kyle Turner …" at bounding box center [846, 372] width 1033 height 71
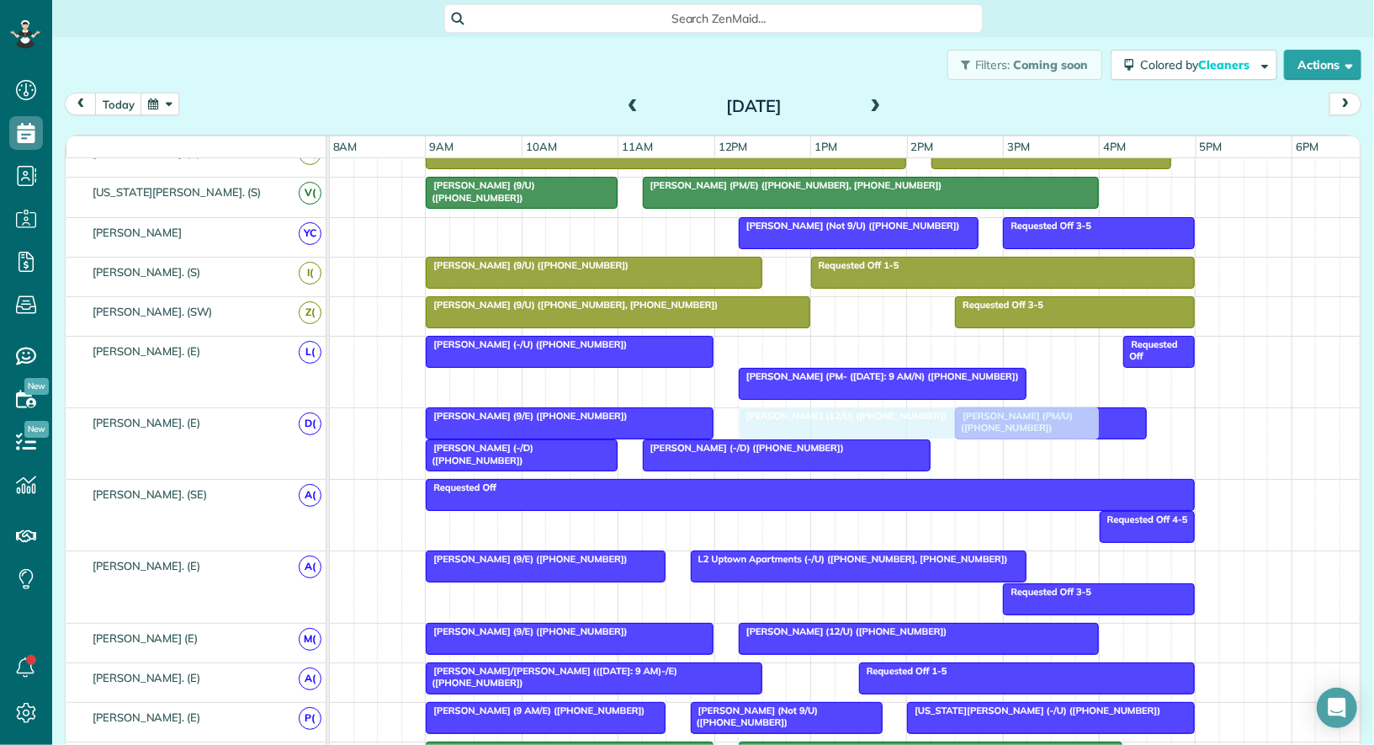
drag, startPoint x: 819, startPoint y: 337, endPoint x: 822, endPoint y: 402, distance: 65.7
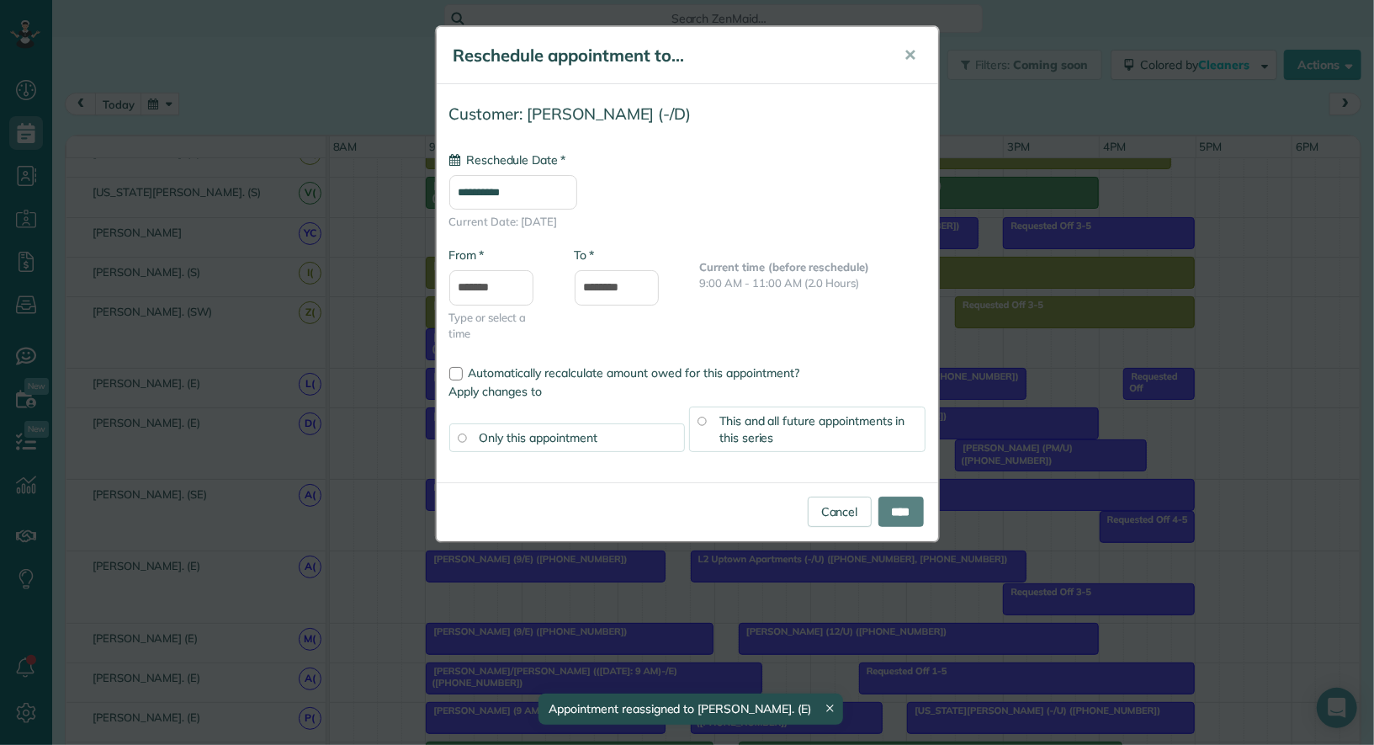
drag, startPoint x: 515, startPoint y: 417, endPoint x: 520, endPoint y: 243, distance: 174.3
type input "**********"
click at [834, 512] on link "Cancel" at bounding box center [840, 511] width 64 height 30
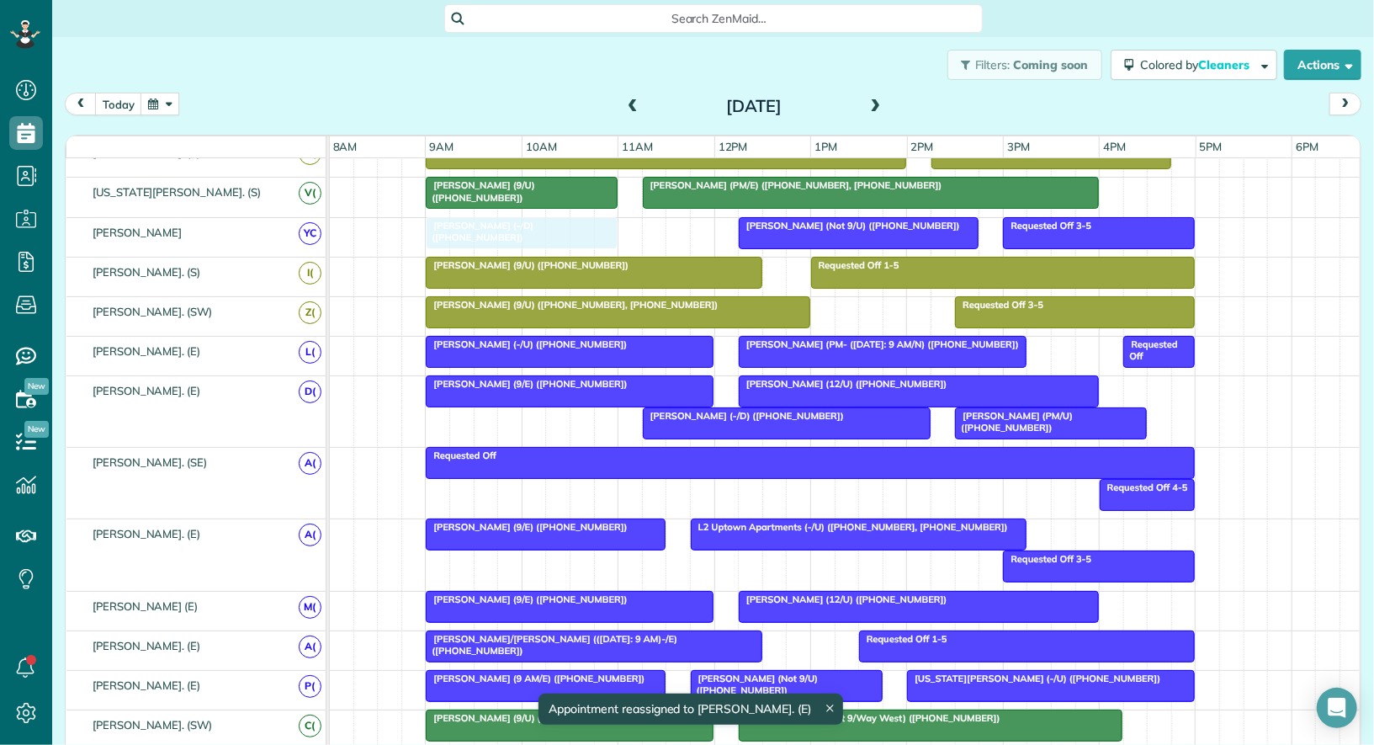
drag, startPoint x: 476, startPoint y: 406, endPoint x: 475, endPoint y: 221, distance: 185.1
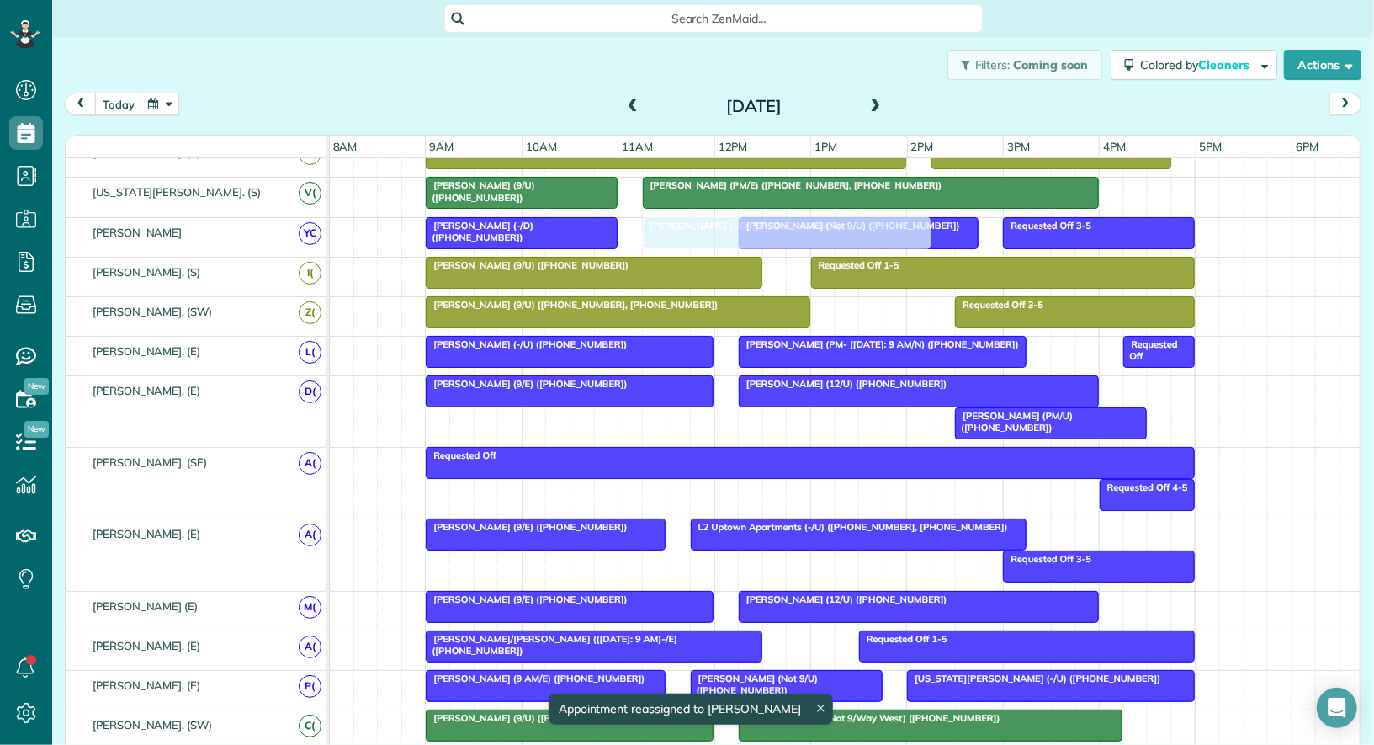
drag, startPoint x: 721, startPoint y: 423, endPoint x: 729, endPoint y: 248, distance: 175.2
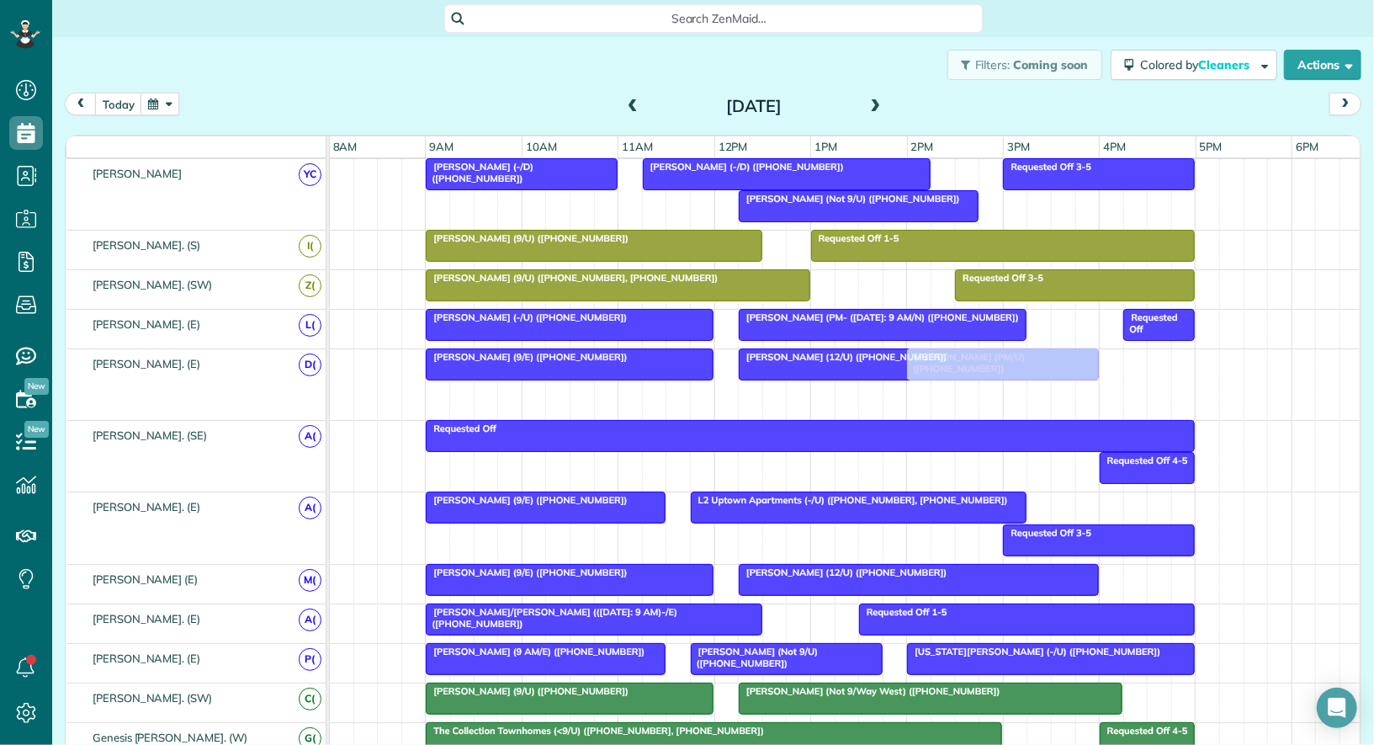
drag, startPoint x: 1002, startPoint y: 389, endPoint x: 966, endPoint y: 380, distance: 37.3
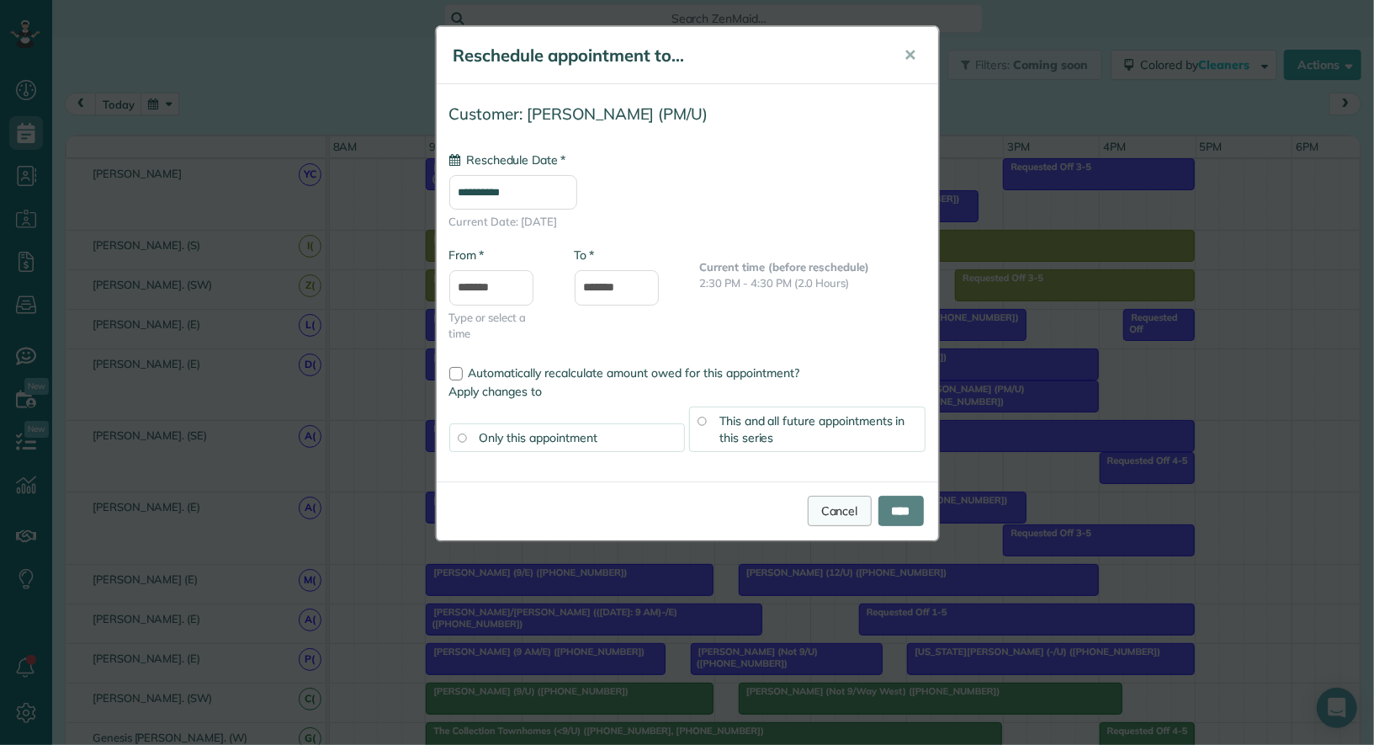
type input "**********"
click at [833, 515] on link "Cancel" at bounding box center [840, 511] width 64 height 30
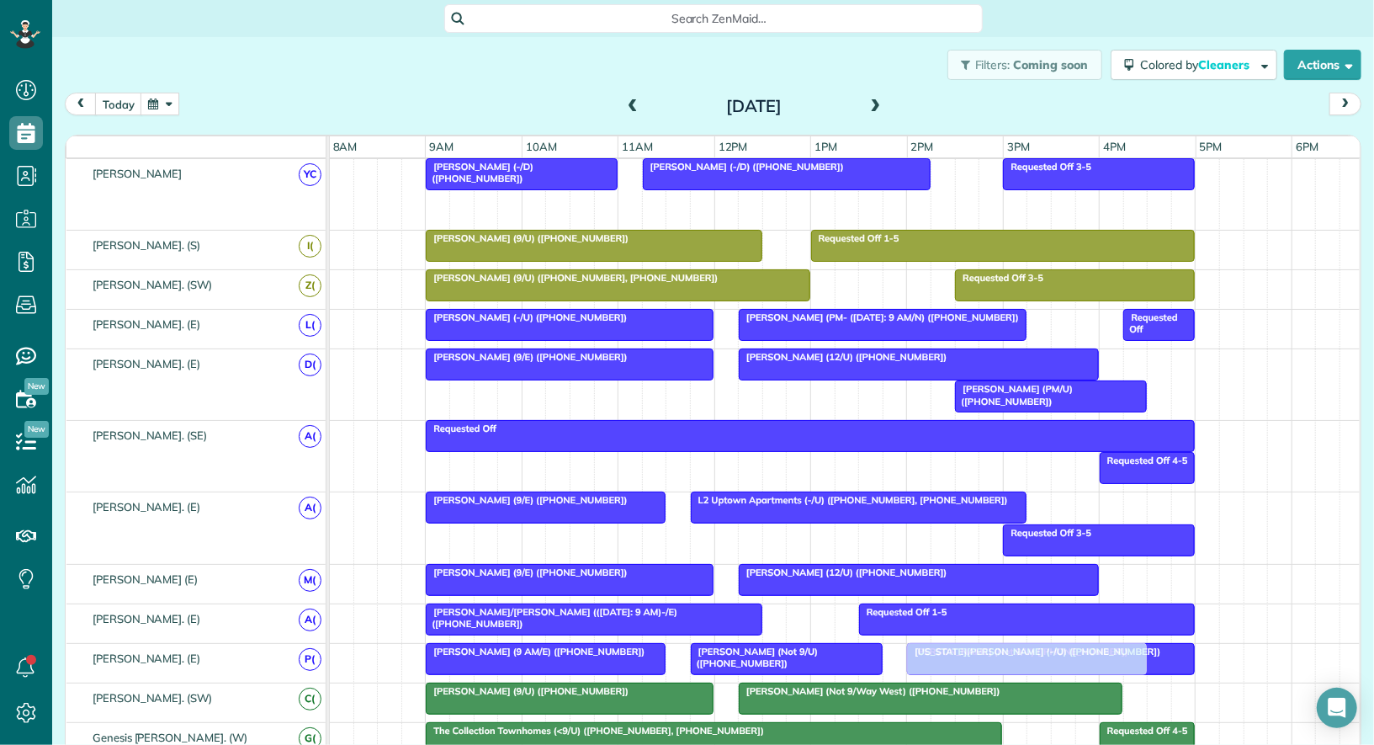
drag, startPoint x: 804, startPoint y: 194, endPoint x: 964, endPoint y: 641, distance: 474.3
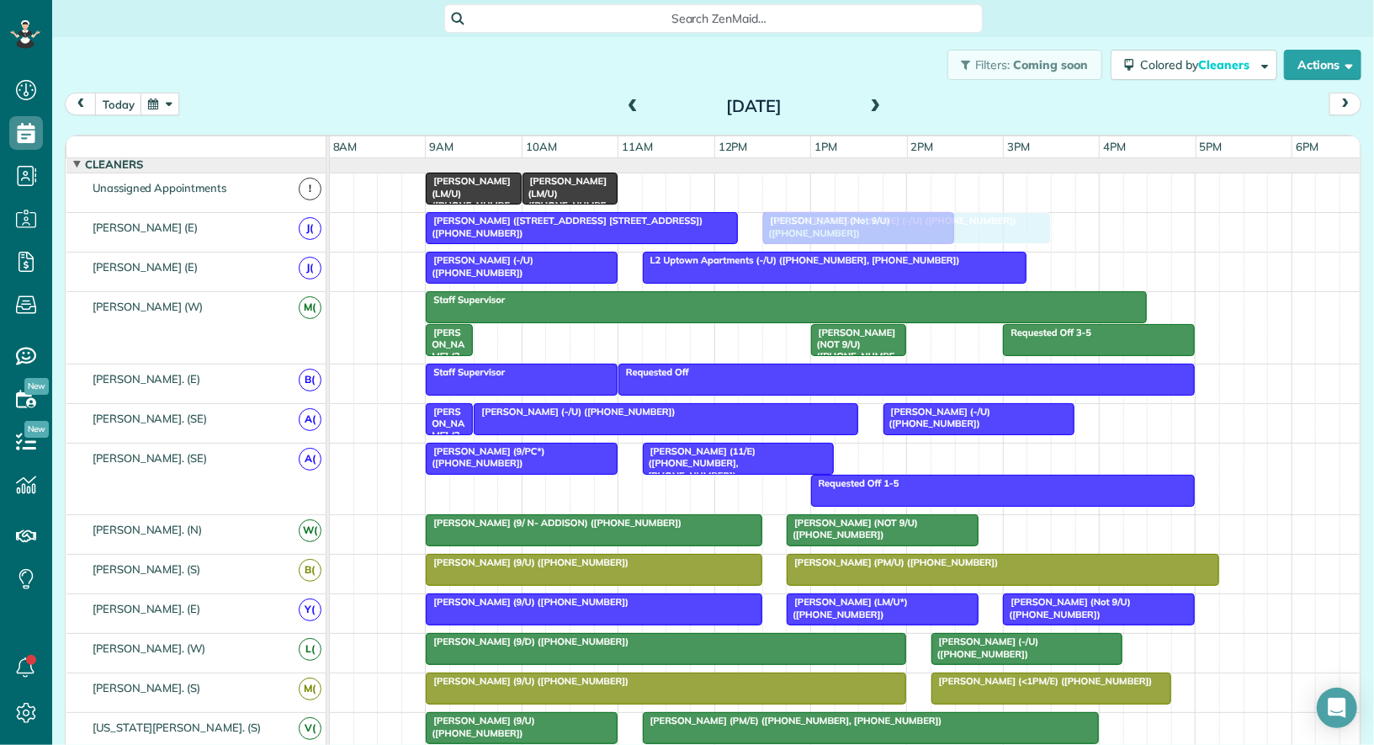
drag, startPoint x: 958, startPoint y: 647, endPoint x: 803, endPoint y: 237, distance: 438.4
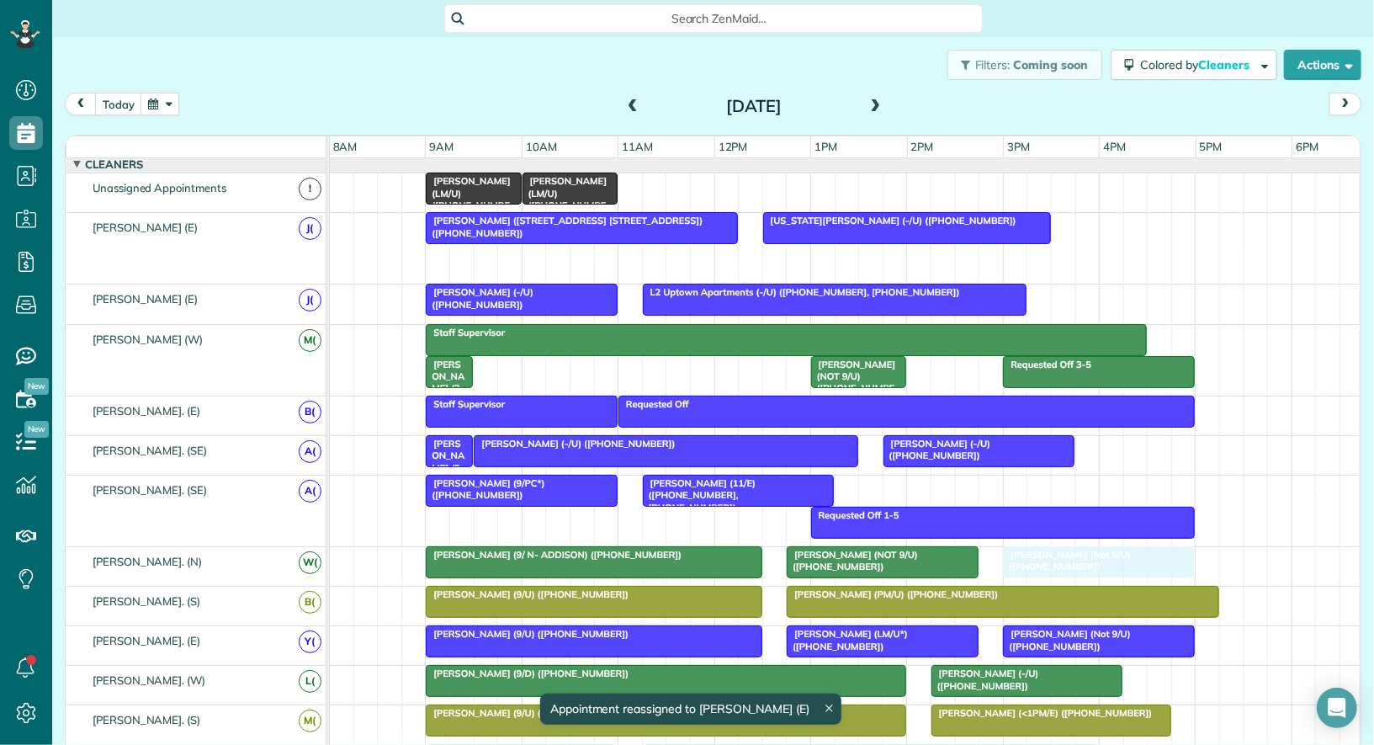
drag, startPoint x: 818, startPoint y: 261, endPoint x: 1054, endPoint y: 576, distance: 393.6
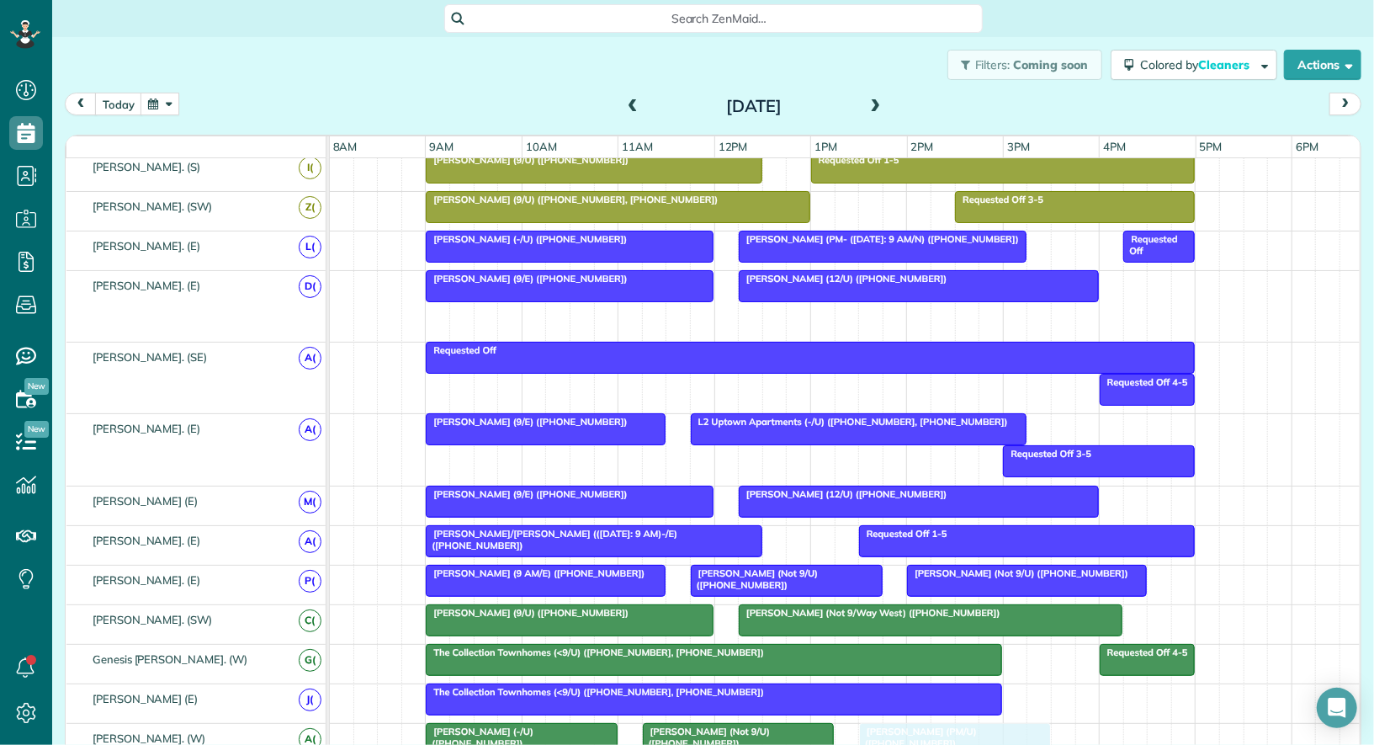
drag, startPoint x: 1034, startPoint y: 305, endPoint x: 933, endPoint y: 715, distance: 422.1
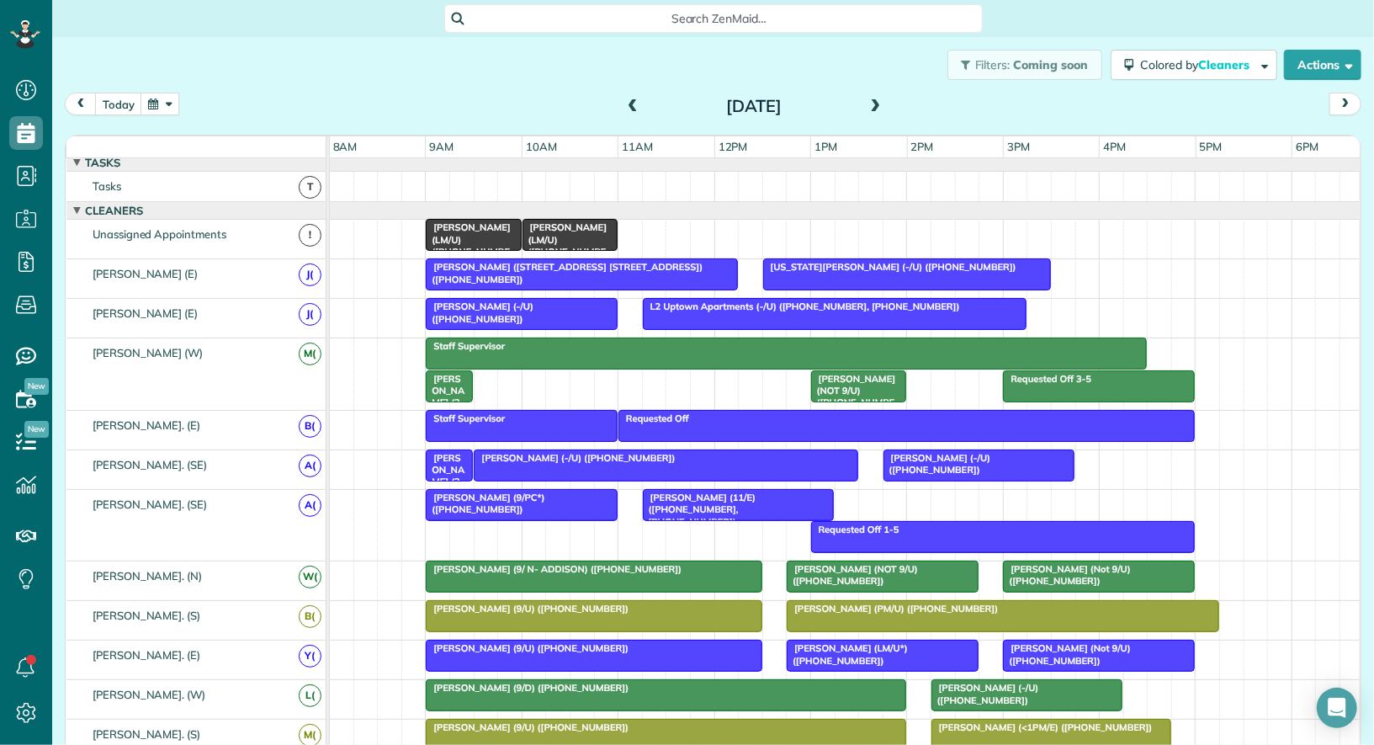
click at [879, 107] on span at bounding box center [876, 106] width 19 height 15
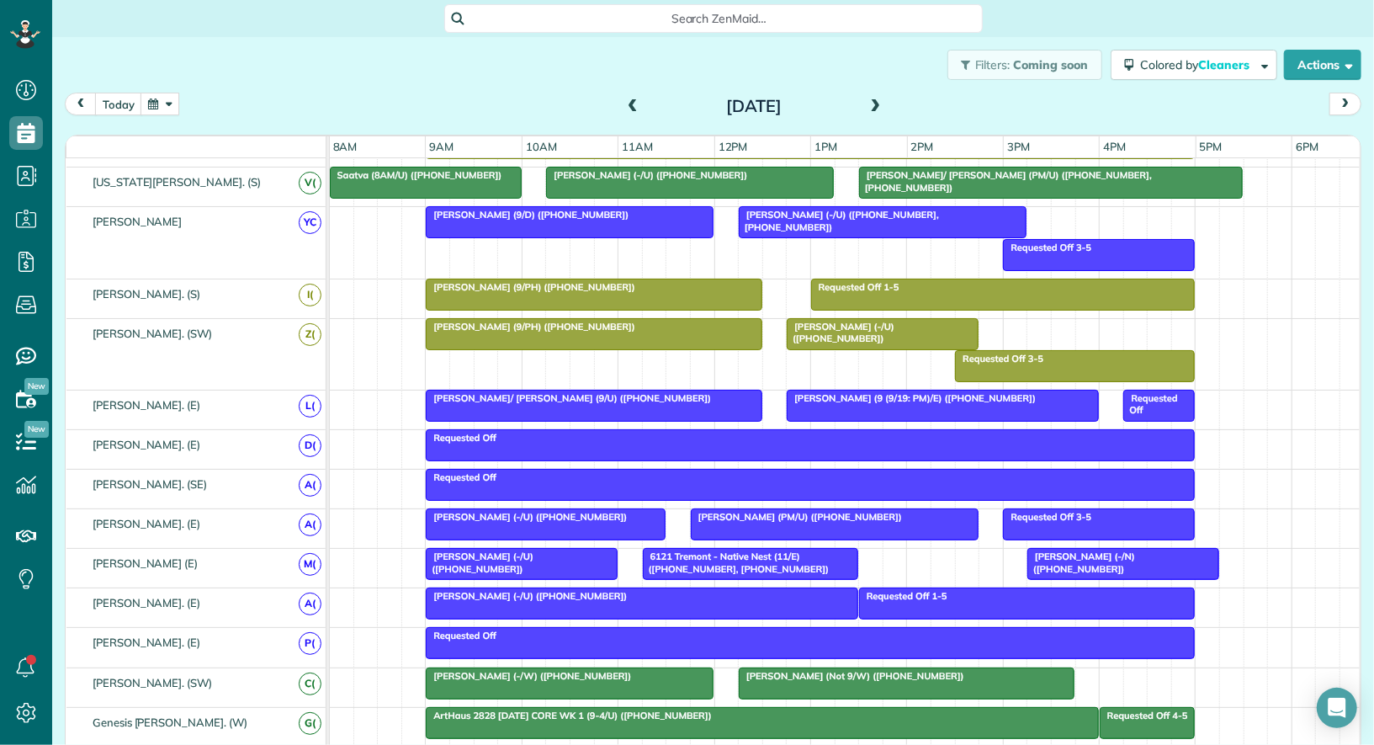
scroll to position [623, 0]
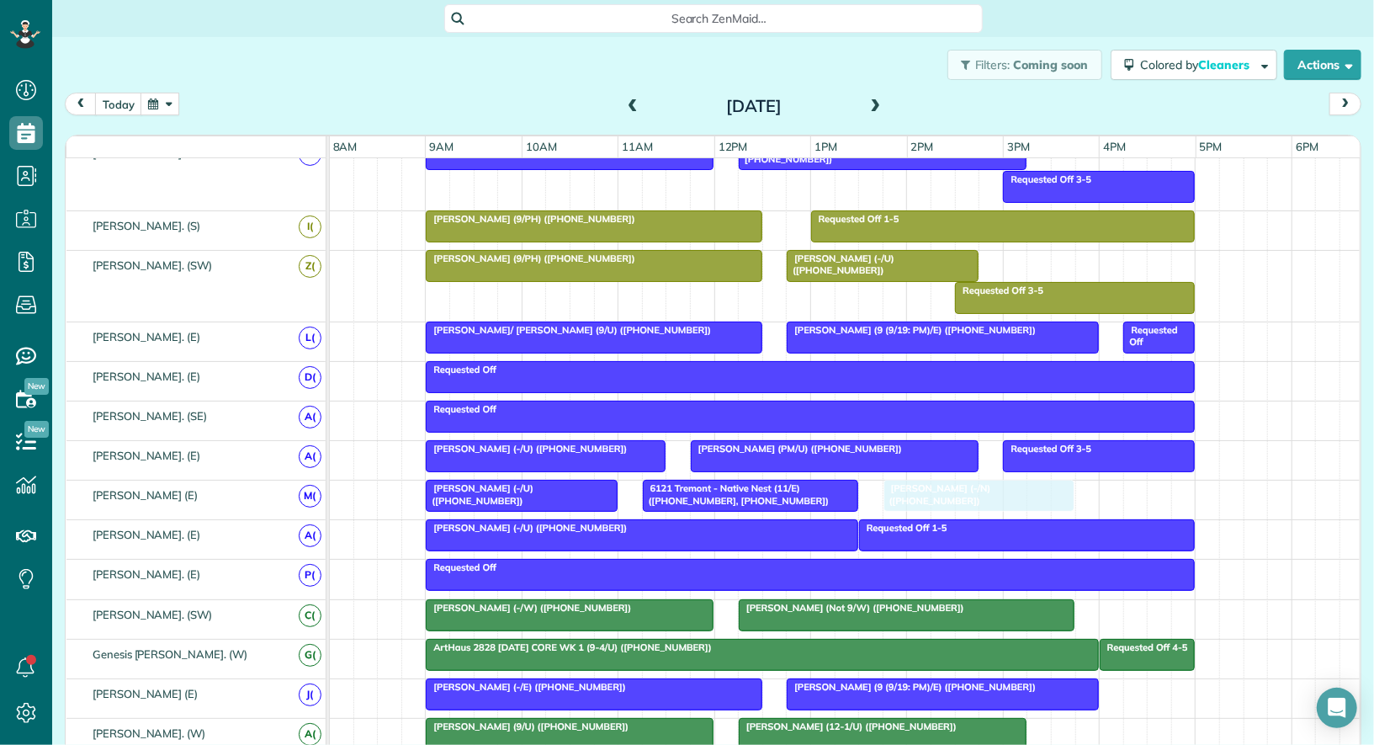
drag, startPoint x: 1053, startPoint y: 483, endPoint x: 913, endPoint y: 484, distance: 139.7
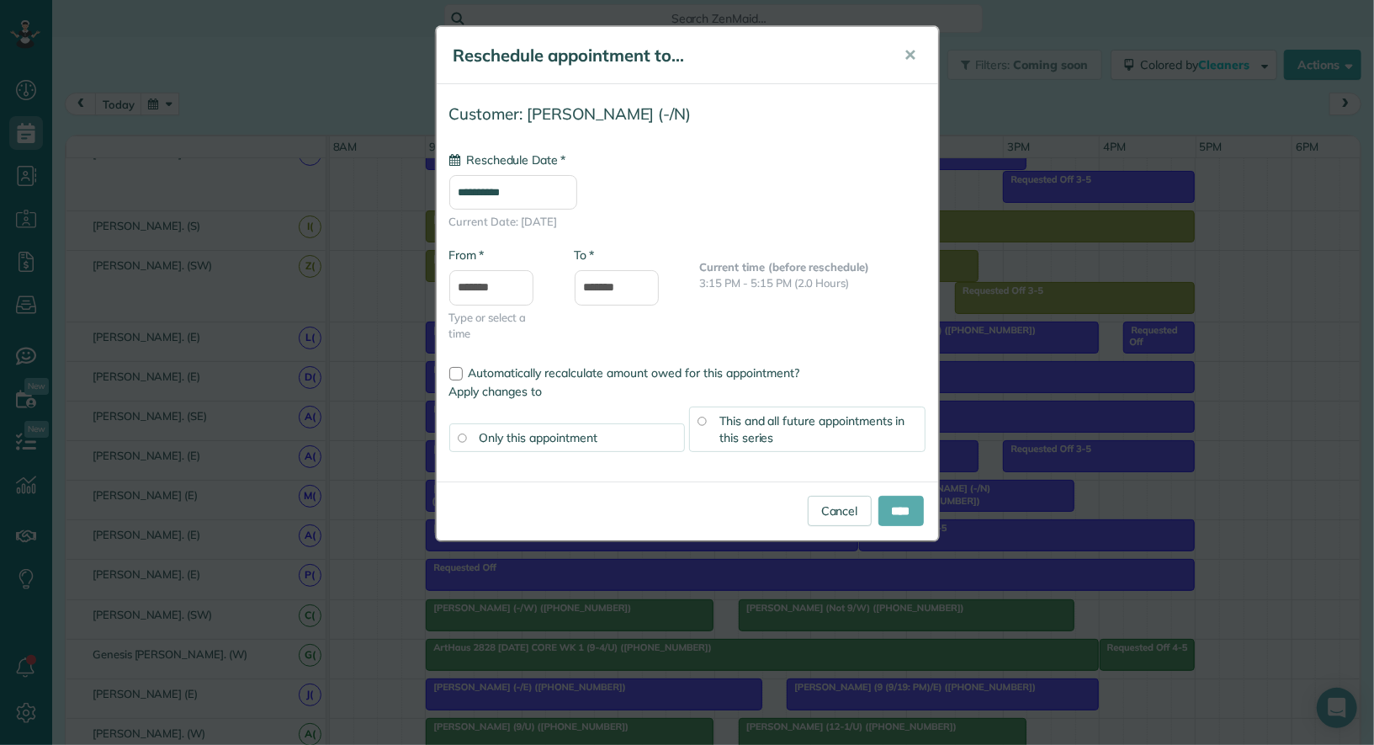
type input "**********"
click at [910, 509] on input "****" at bounding box center [901, 511] width 45 height 30
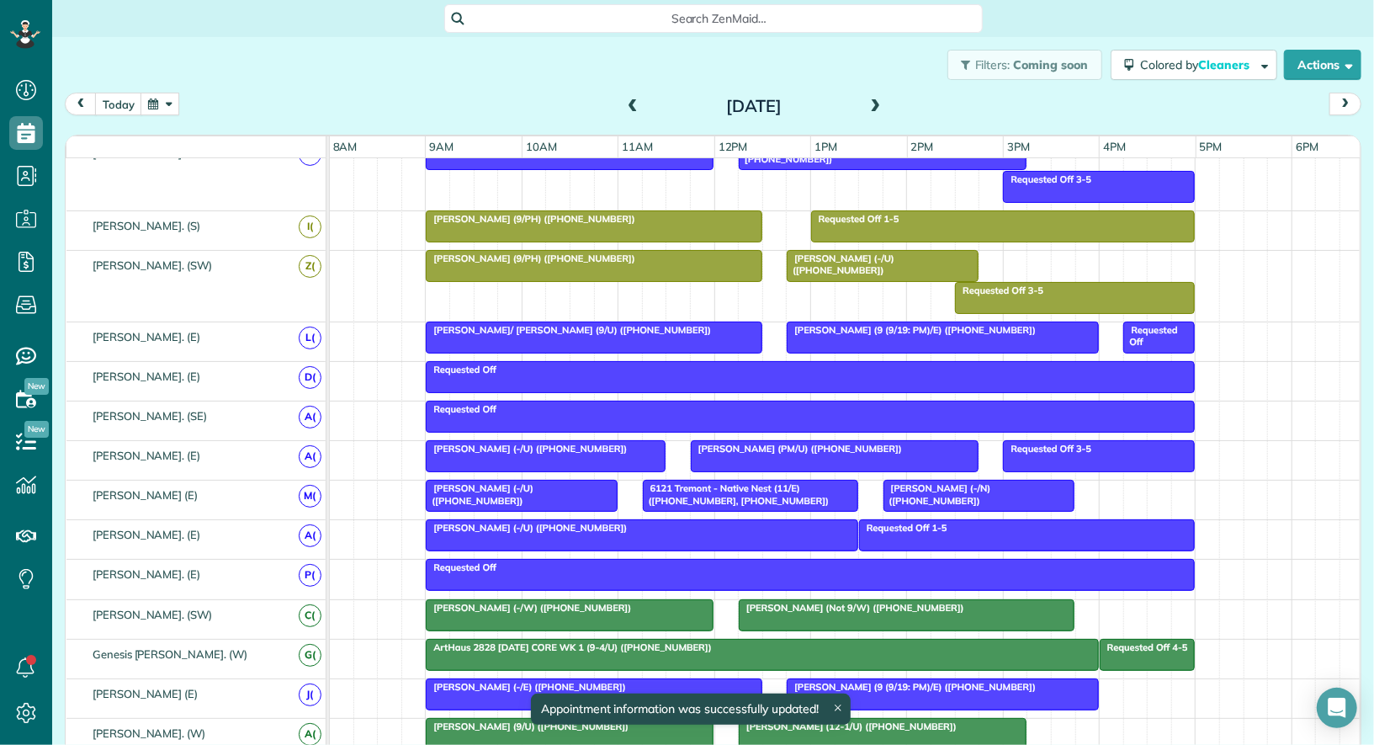
scroll to position [594, 0]
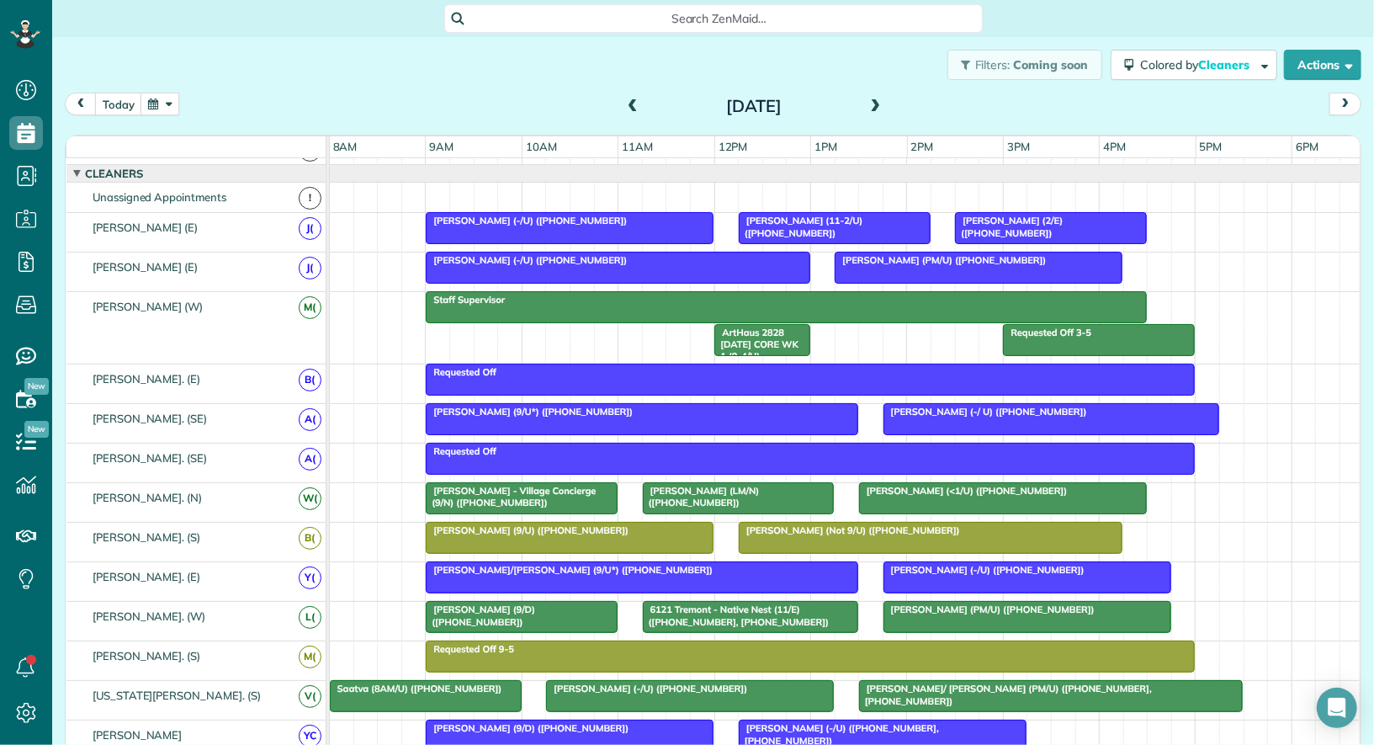
click at [909, 491] on div at bounding box center [1003, 498] width 286 height 30
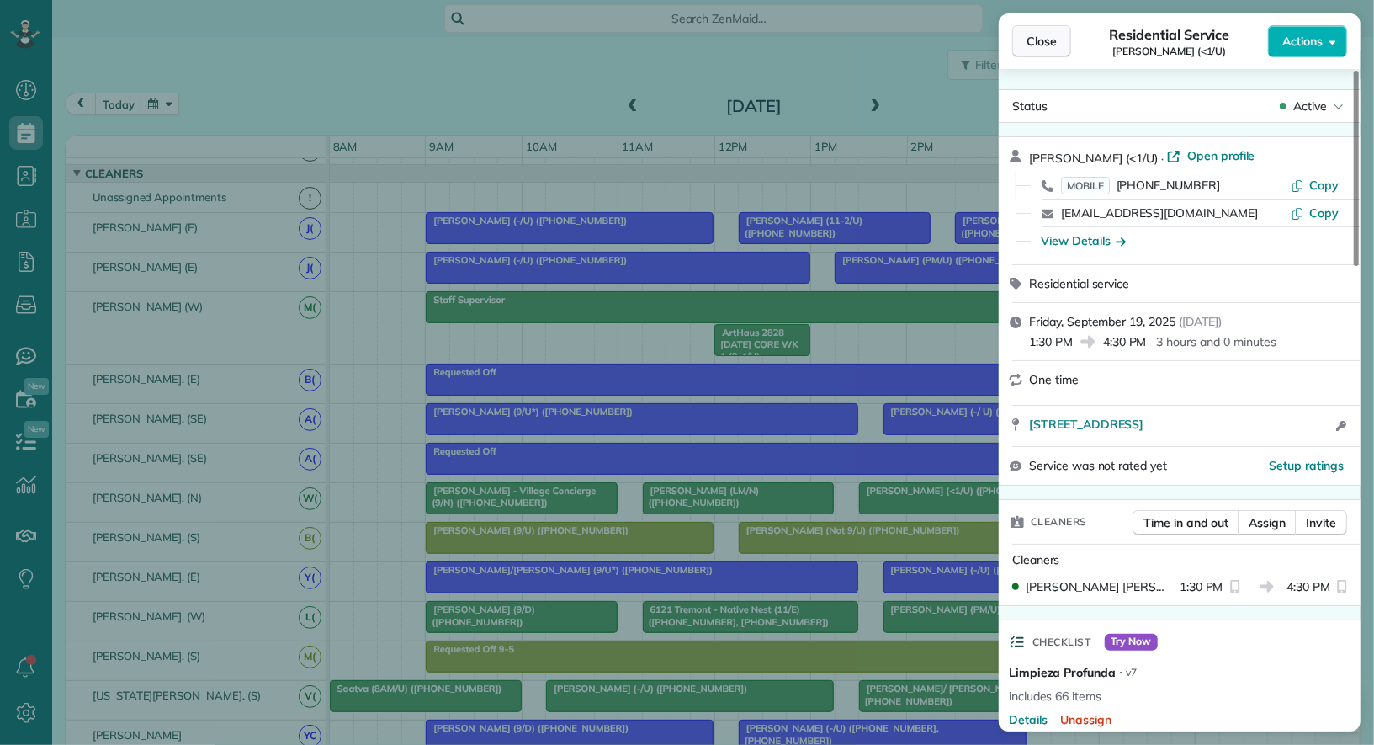
click at [1033, 35] on span "Close" at bounding box center [1042, 41] width 30 height 17
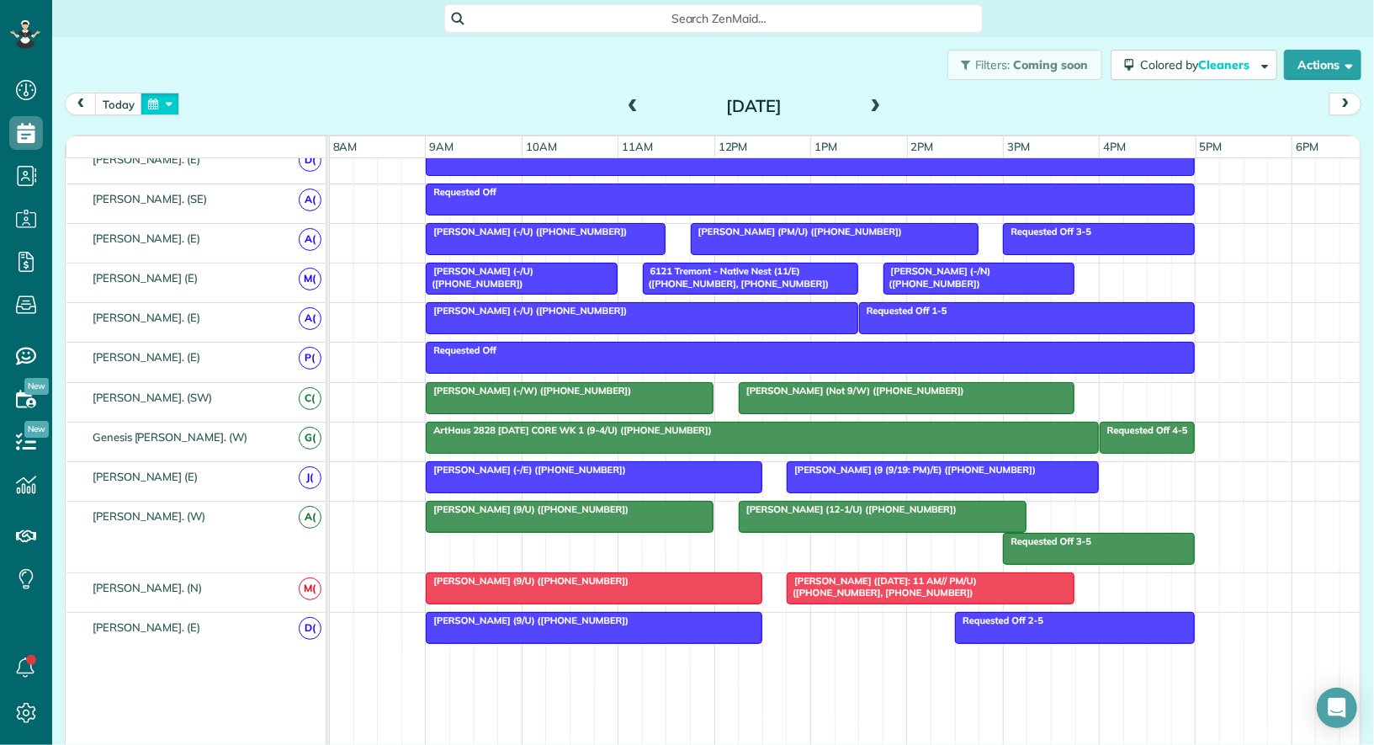
click at [161, 104] on button "button" at bounding box center [160, 104] width 39 height 23
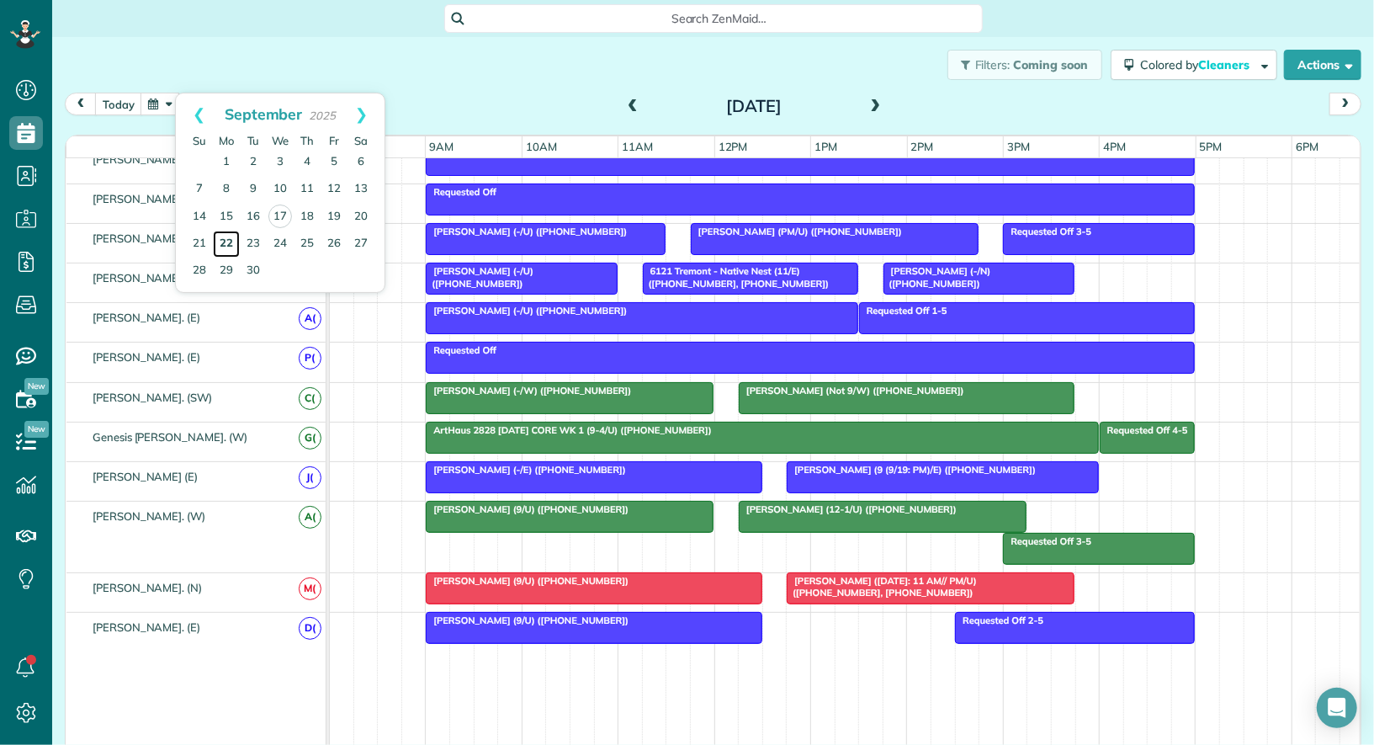
click at [226, 238] on link "22" at bounding box center [226, 244] width 27 height 27
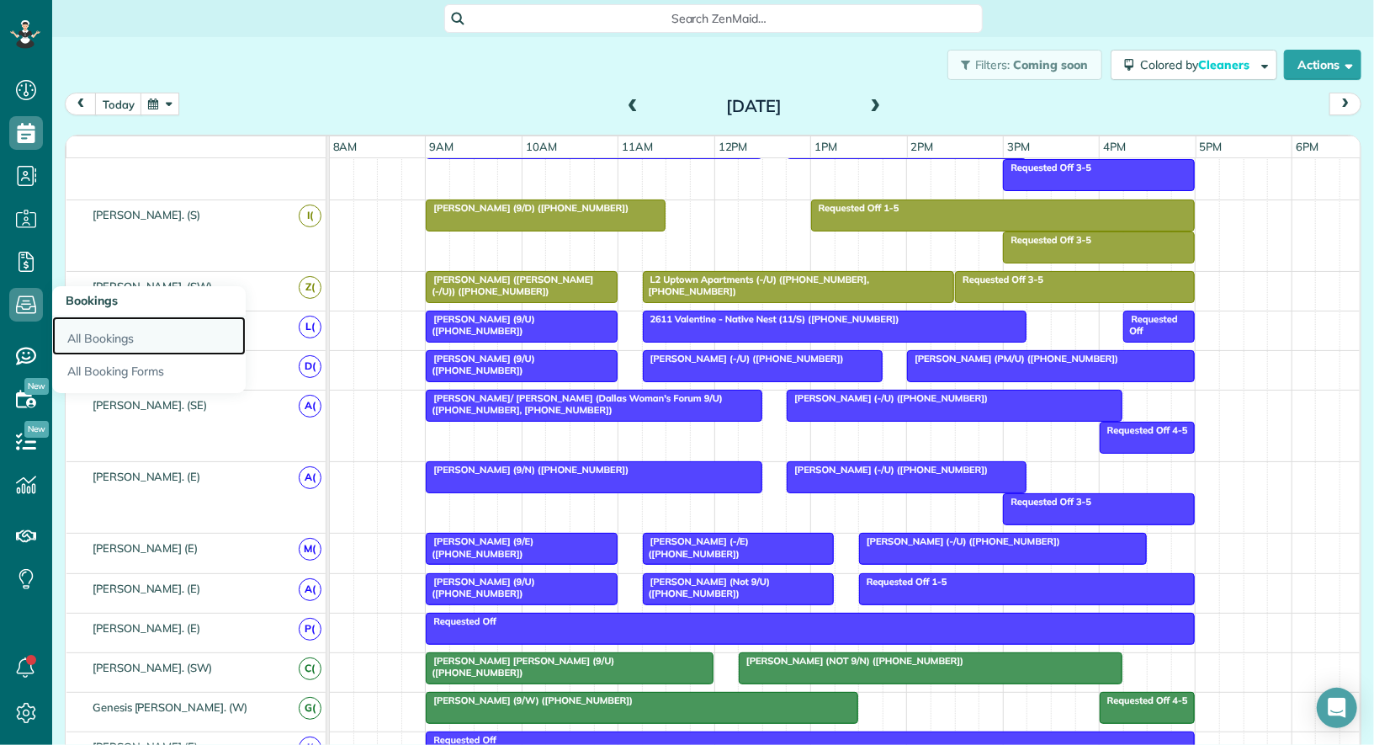
click at [90, 338] on link "All Bookings" at bounding box center [149, 335] width 194 height 39
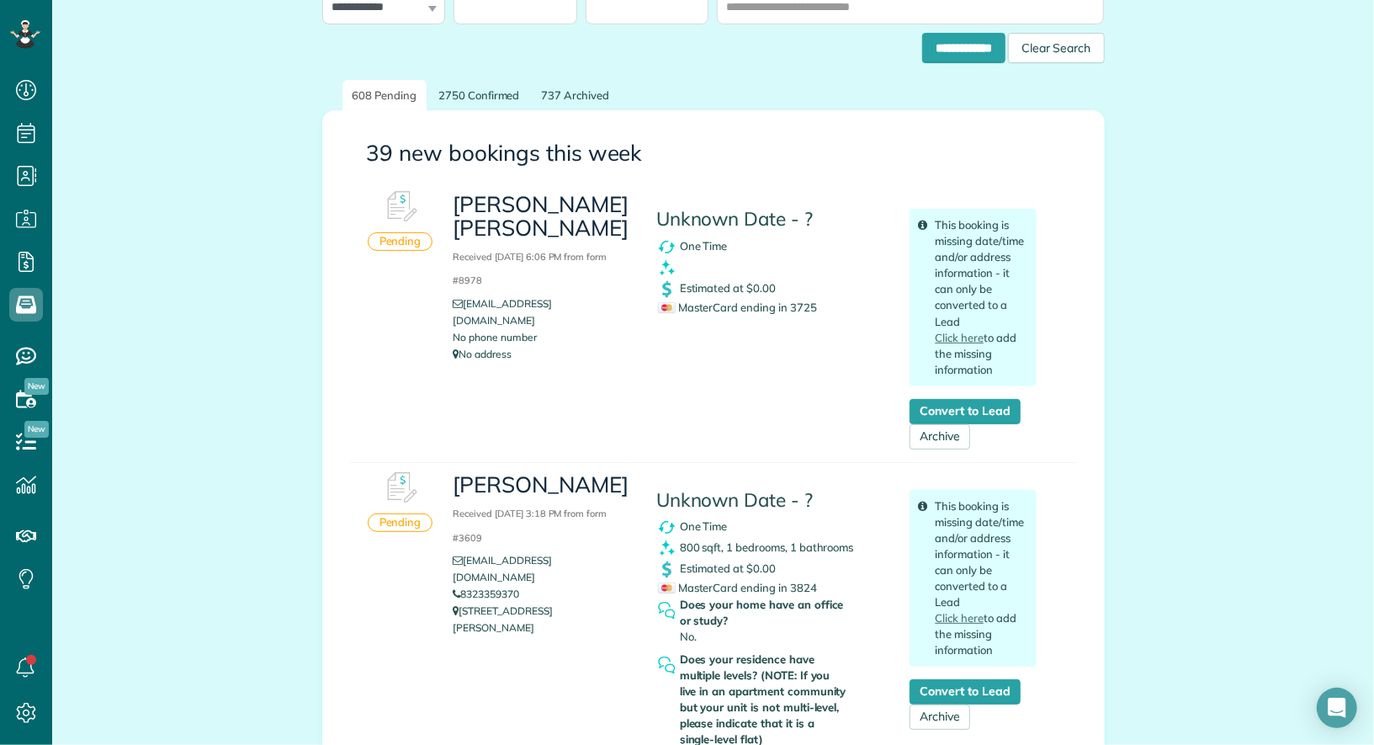
scroll to position [157, 0]
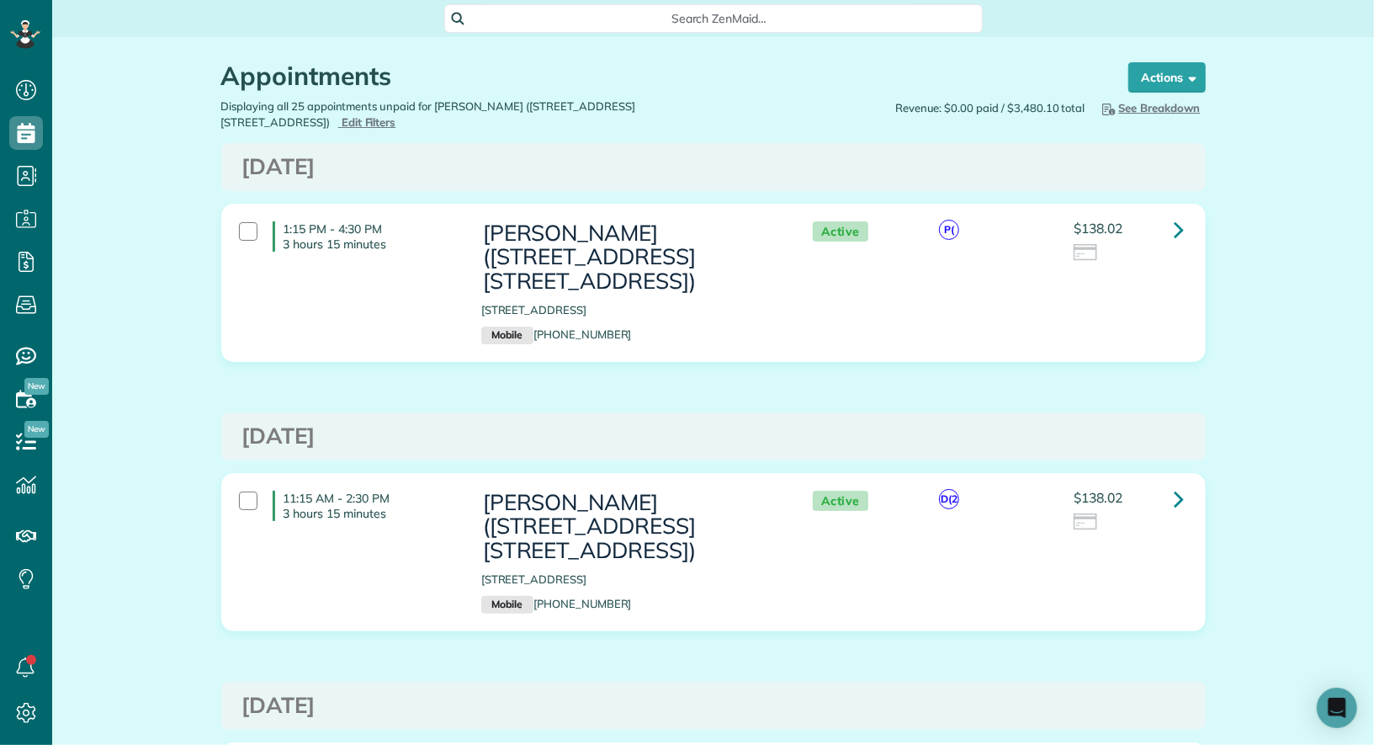
scroll to position [7, 7]
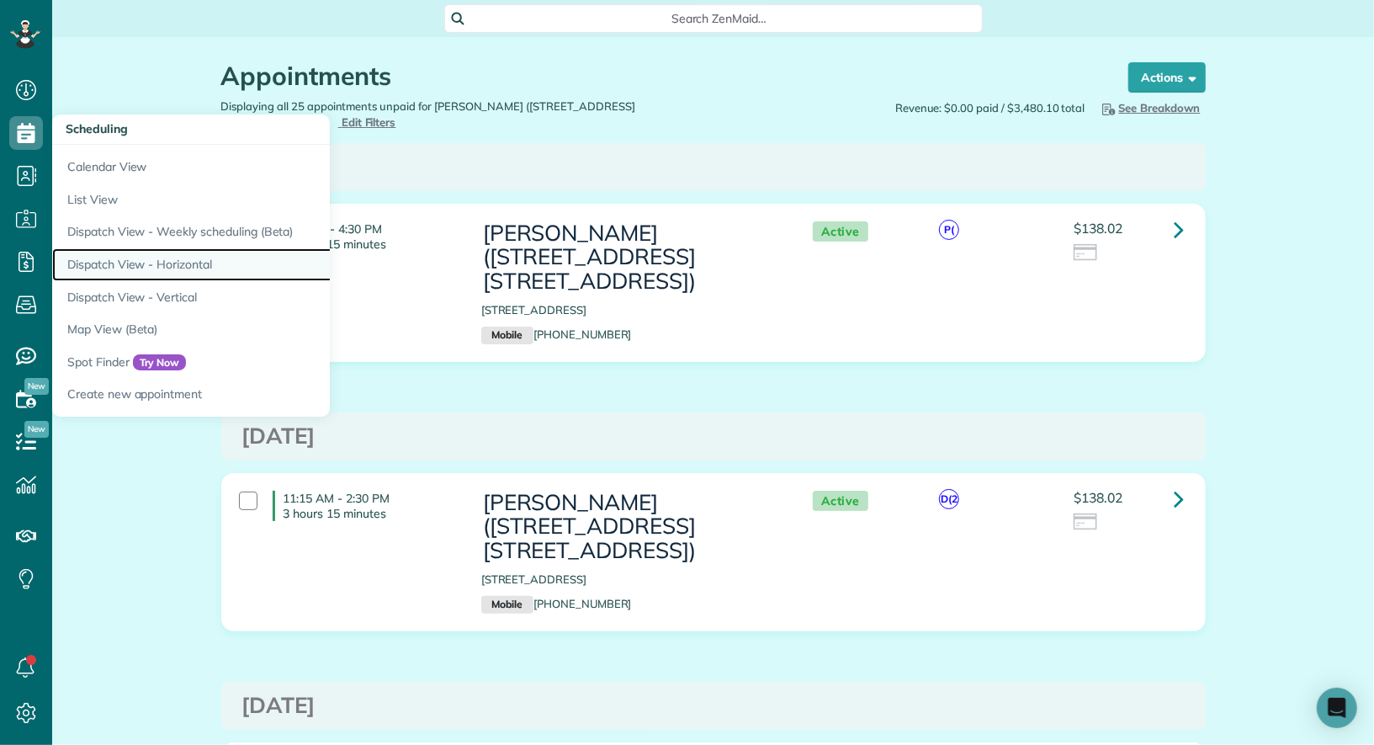
click at [130, 263] on link "Dispatch View - Horizontal" at bounding box center [262, 264] width 421 height 33
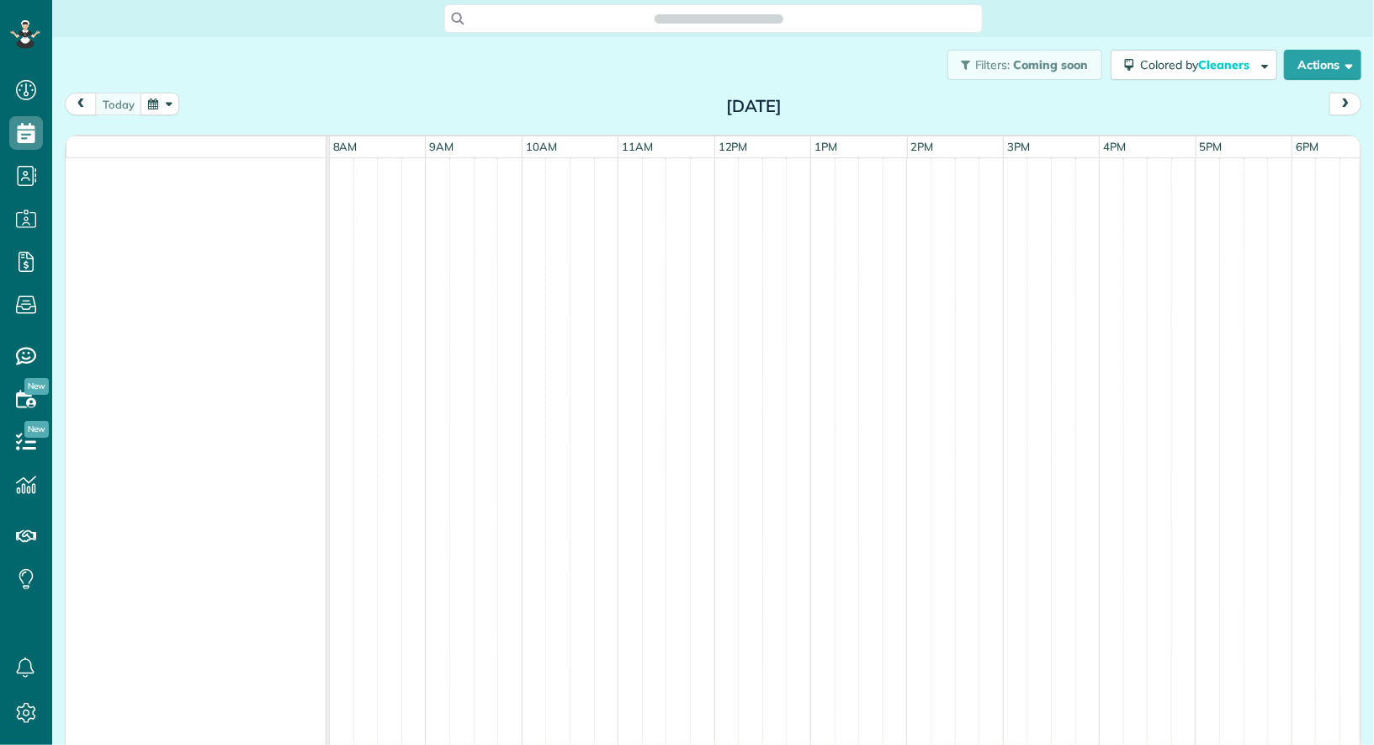
scroll to position [7, 7]
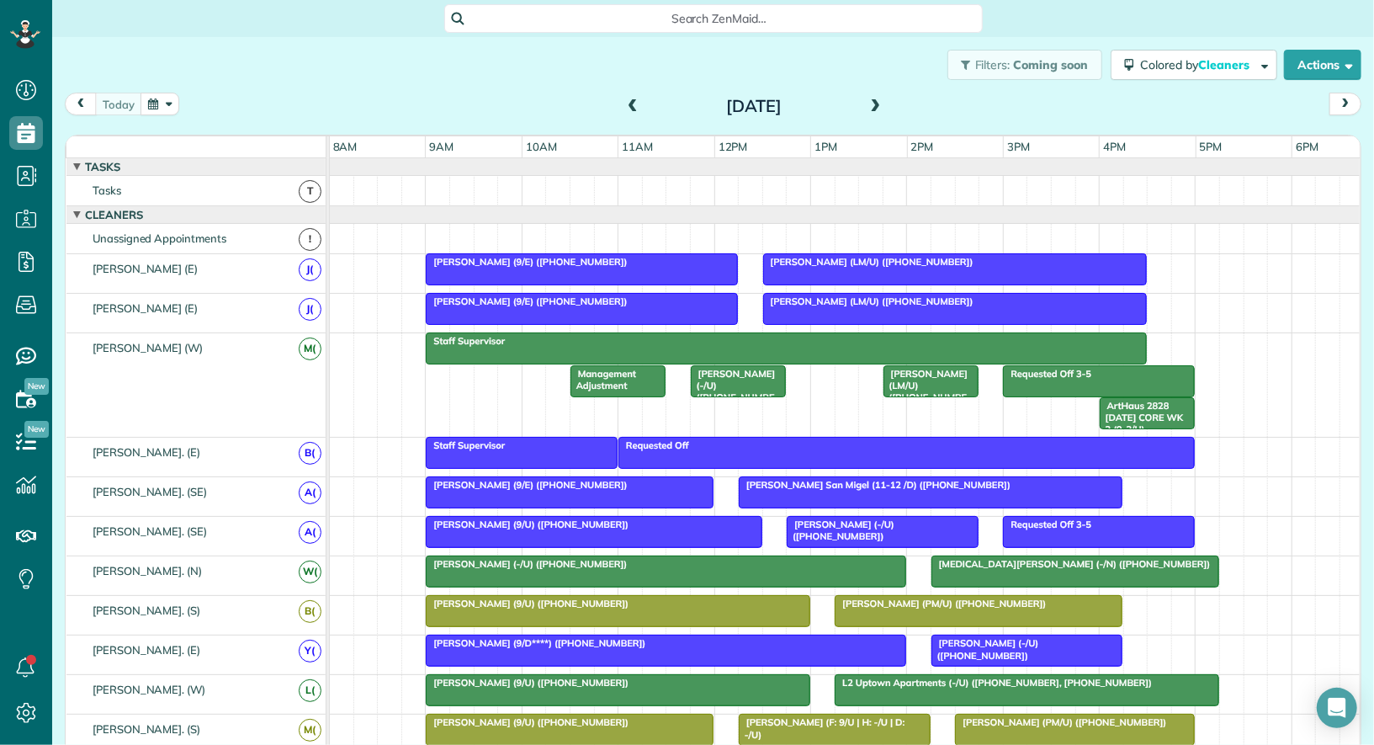
click at [167, 103] on button "button" at bounding box center [160, 104] width 39 height 23
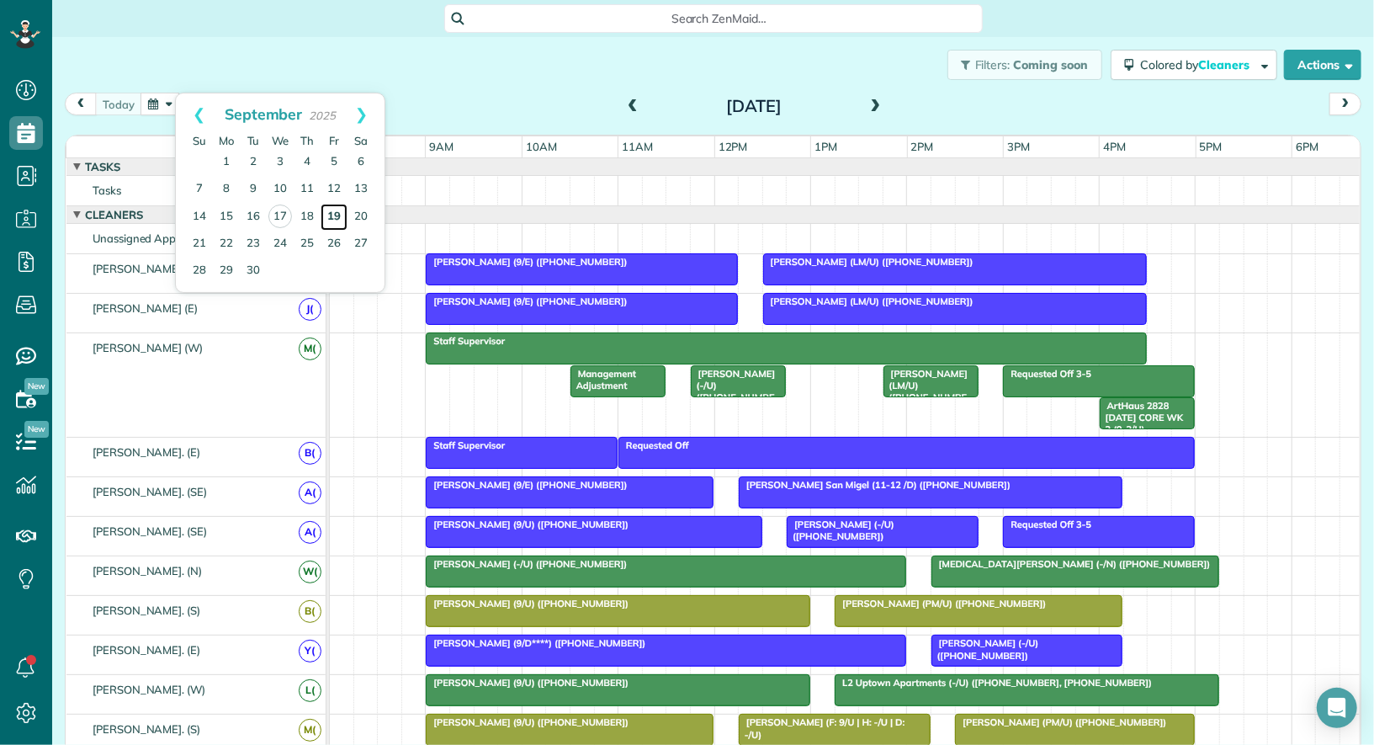
click at [330, 210] on link "19" at bounding box center [334, 217] width 27 height 27
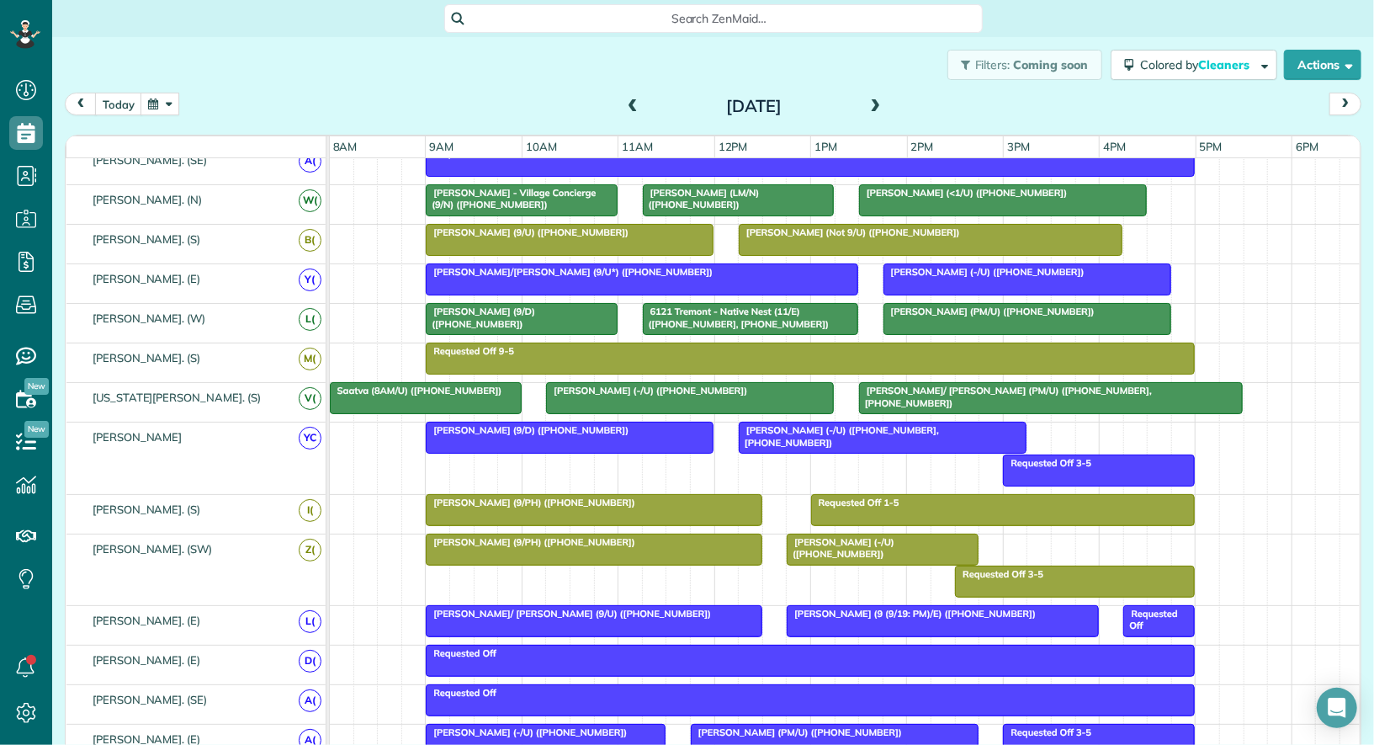
scroll to position [491, 0]
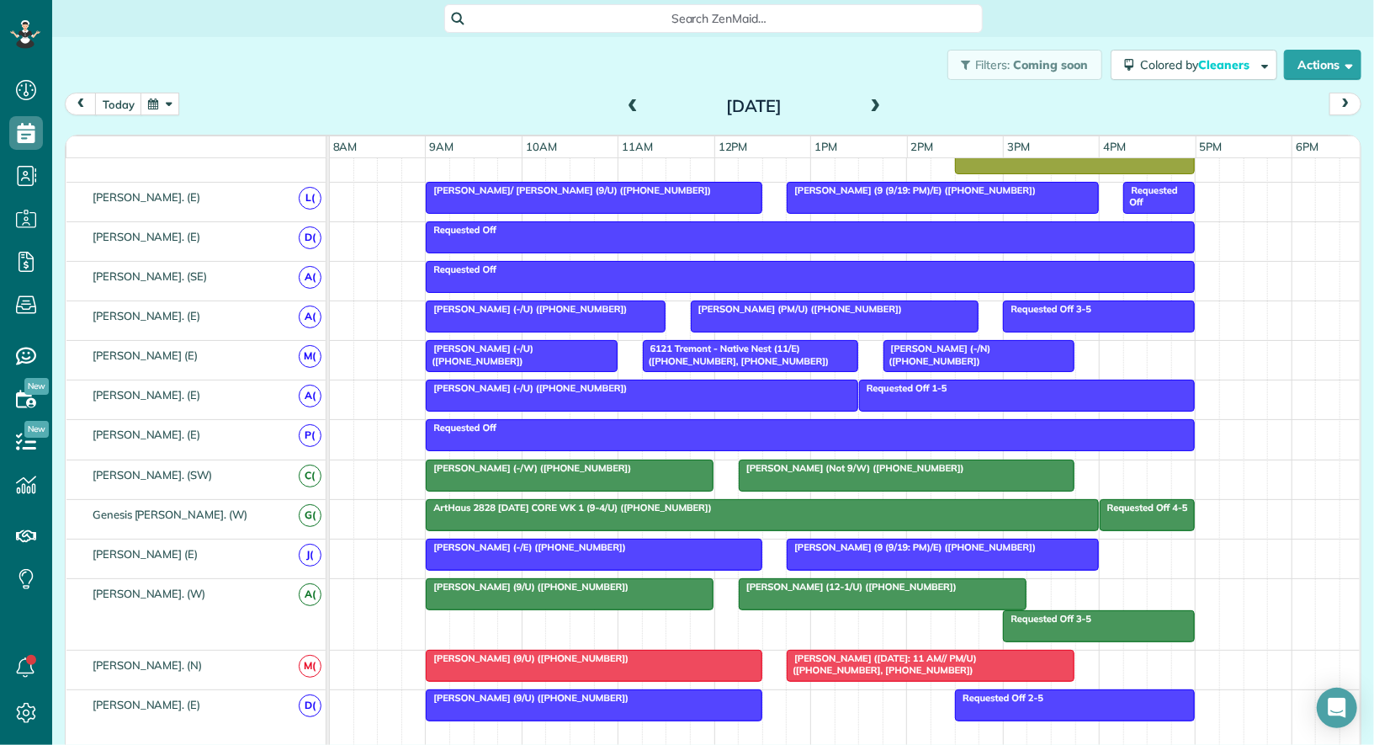
click at [172, 102] on button "button" at bounding box center [160, 104] width 39 height 23
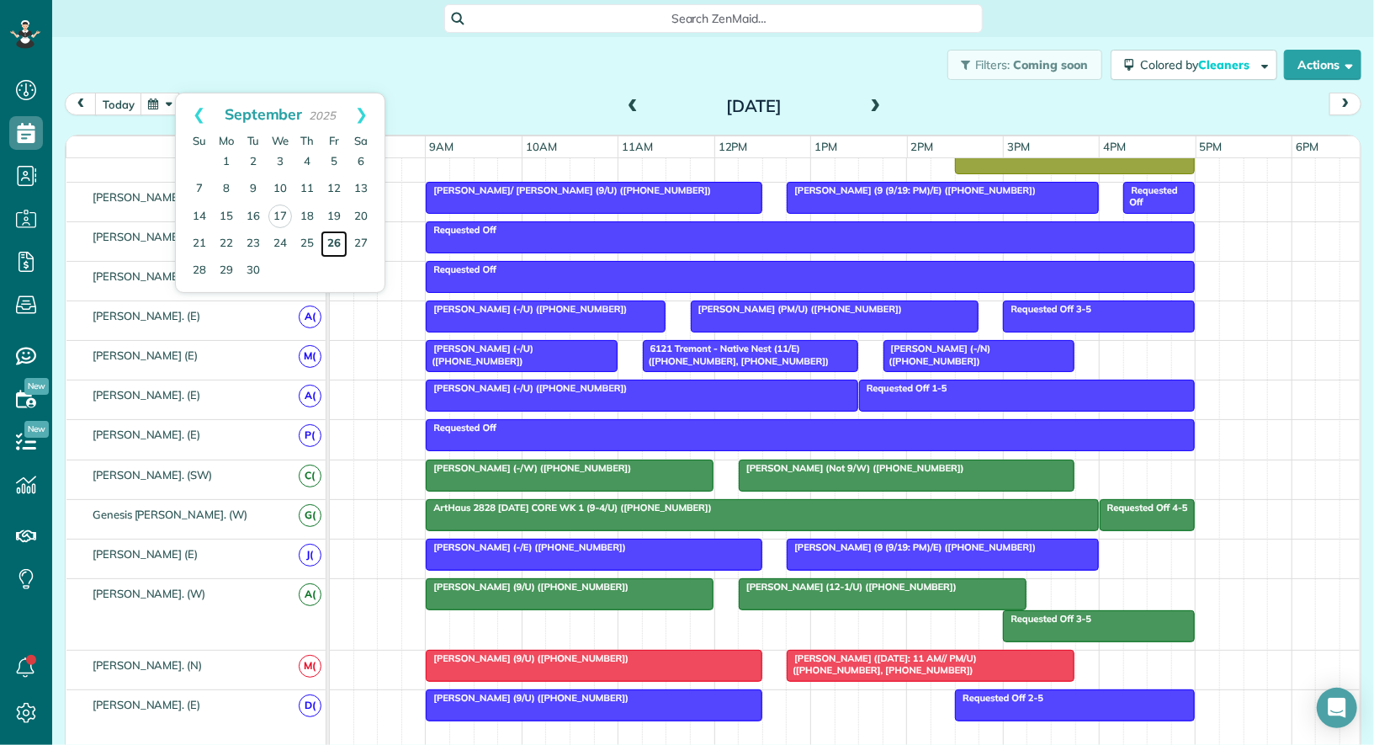
click at [337, 240] on link "26" at bounding box center [334, 244] width 27 height 27
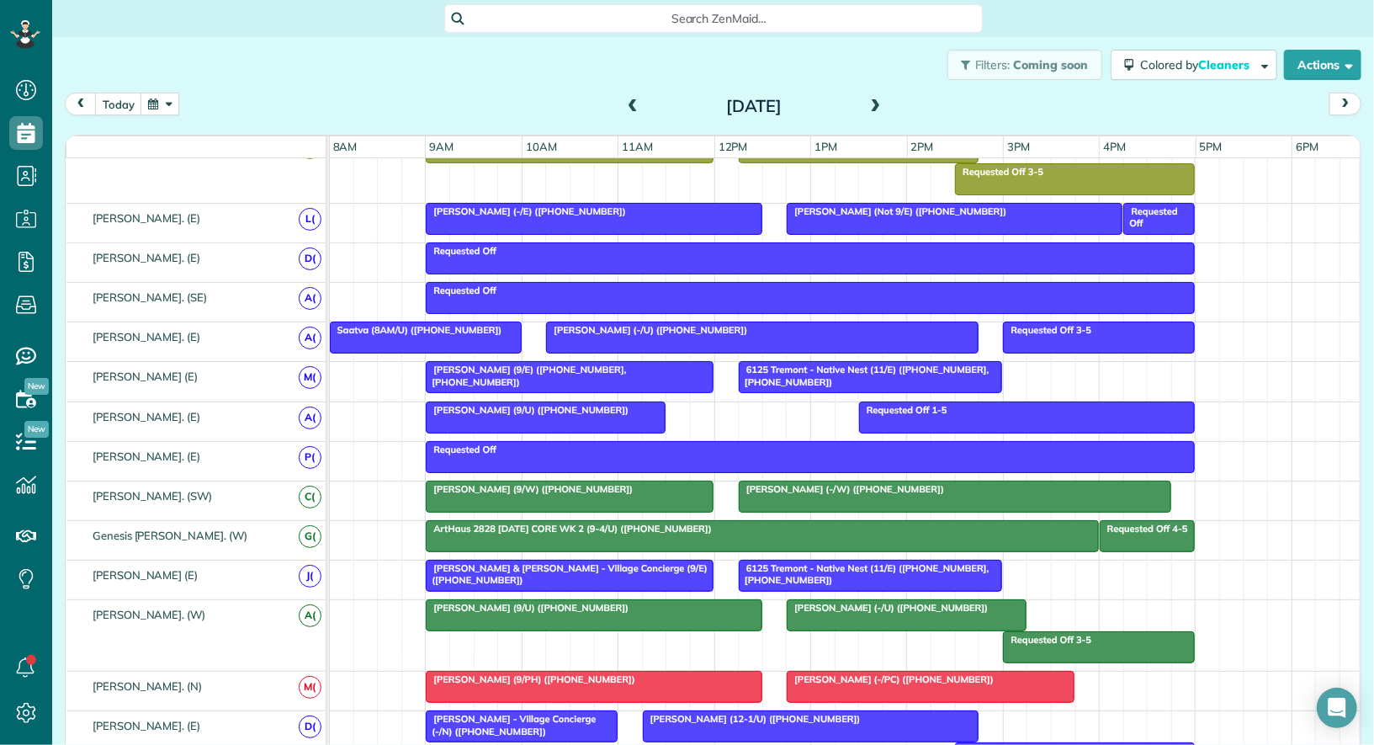
scroll to position [793, 0]
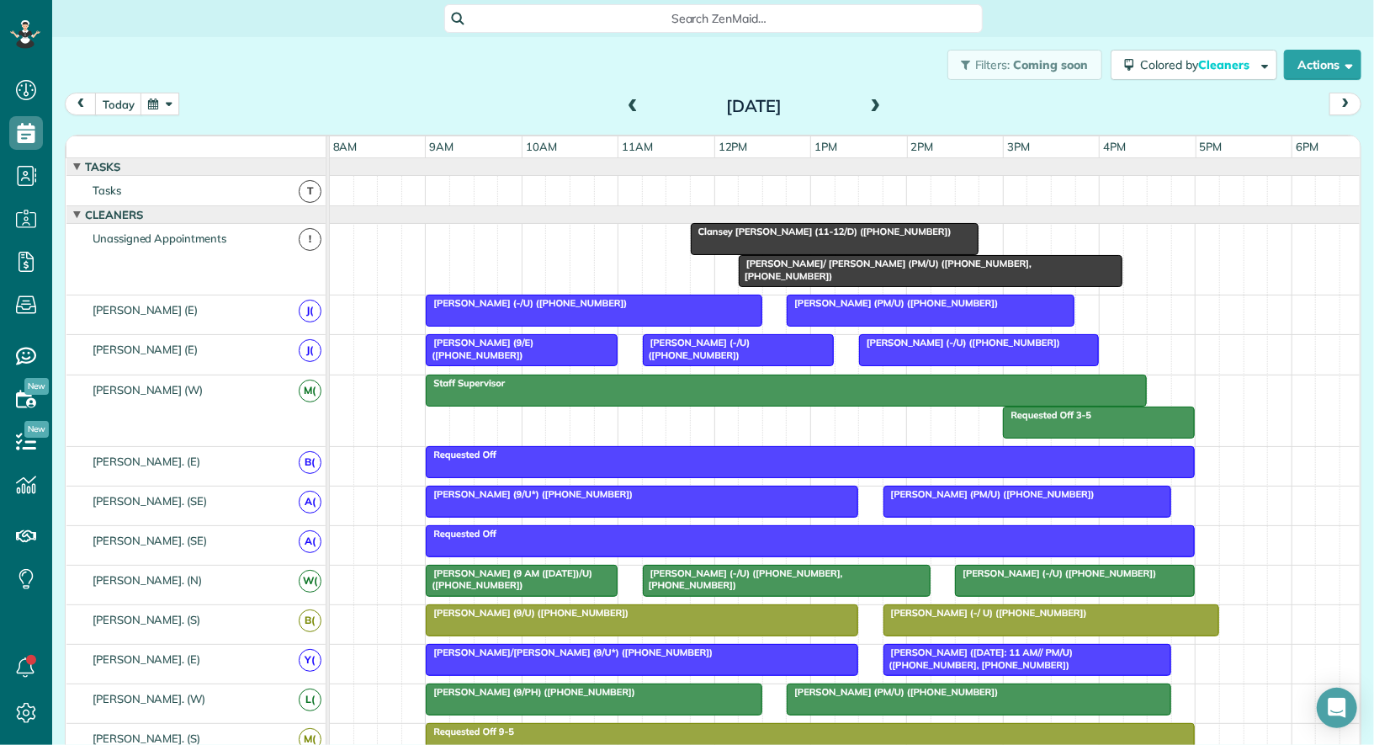
click at [633, 104] on span at bounding box center [633, 106] width 19 height 15
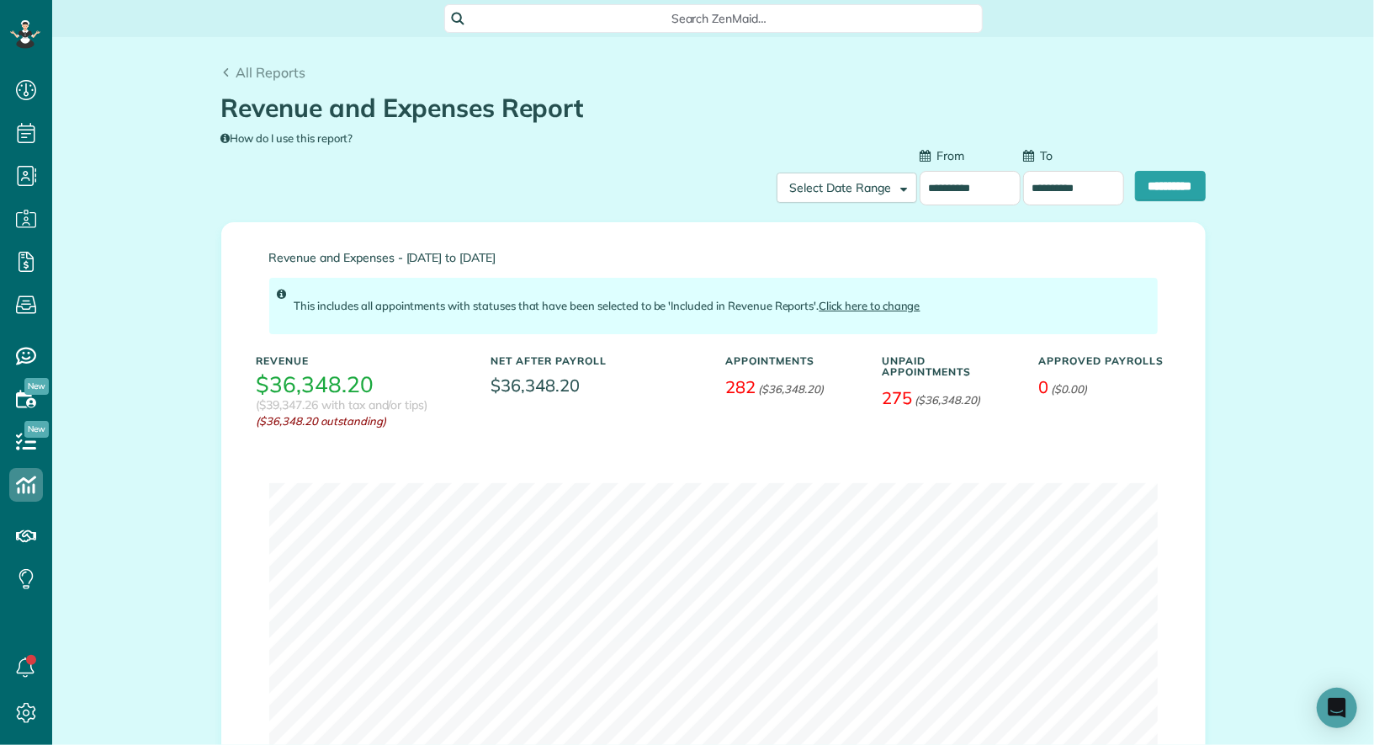
scroll to position [7, 7]
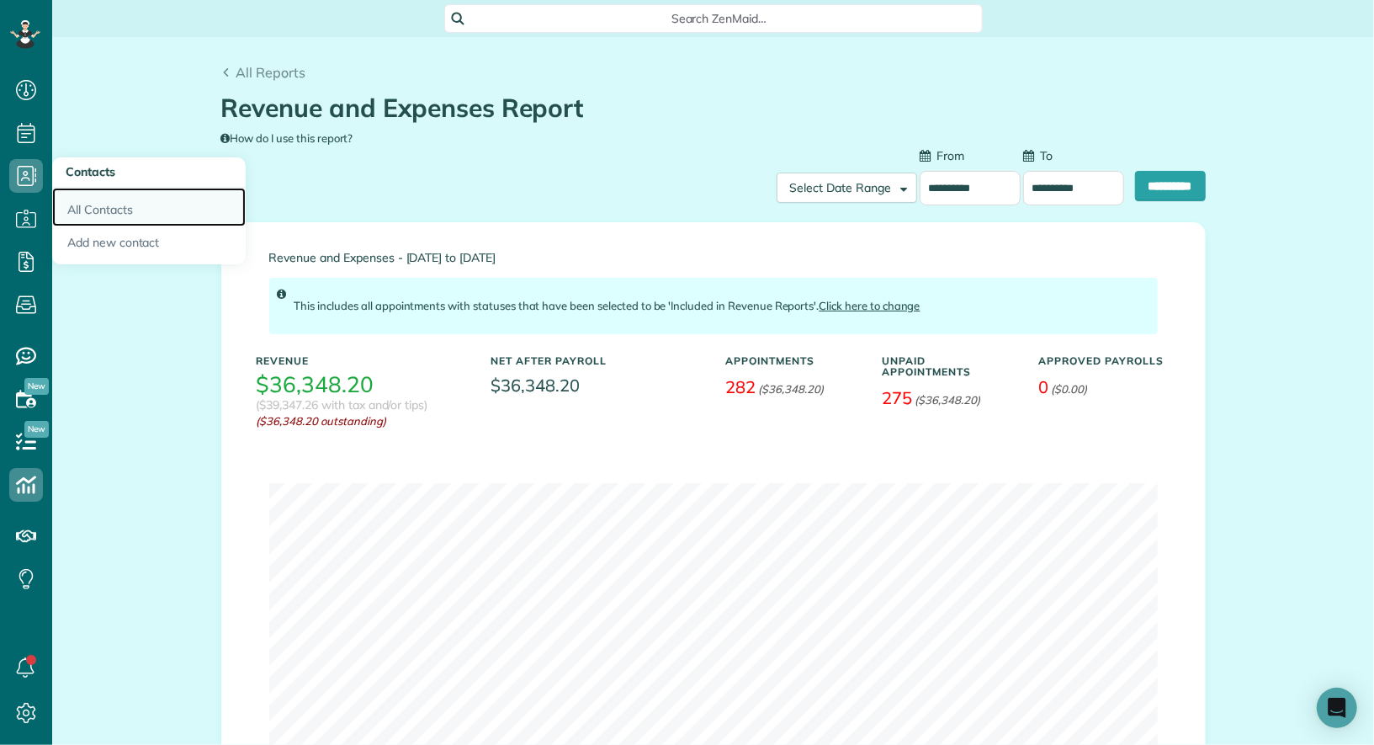
click at [88, 204] on link "All Contacts" at bounding box center [149, 207] width 194 height 39
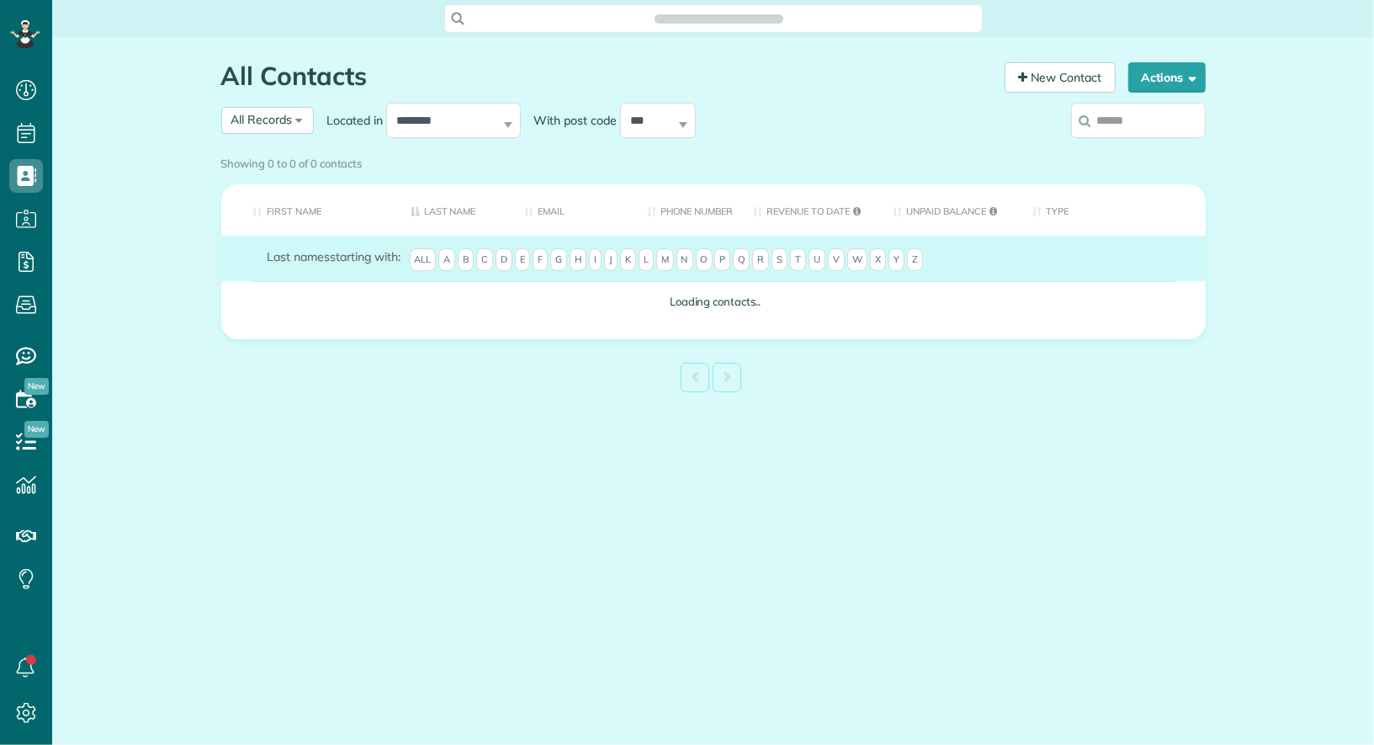
scroll to position [7, 7]
